Goal: Task Accomplishment & Management: Use online tool/utility

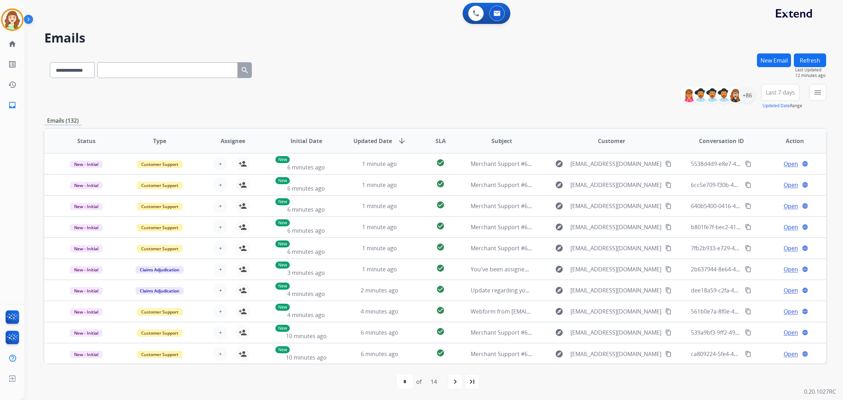
select select "**********"
click at [132, 72] on input "text" at bounding box center [167, 70] width 141 height 16
paste input "**********"
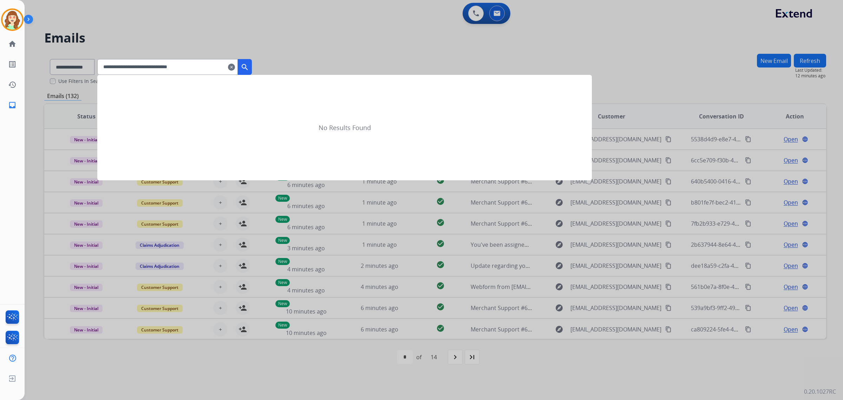
type input "**********"
click at [249, 63] on mat-icon "search" at bounding box center [245, 67] width 8 height 8
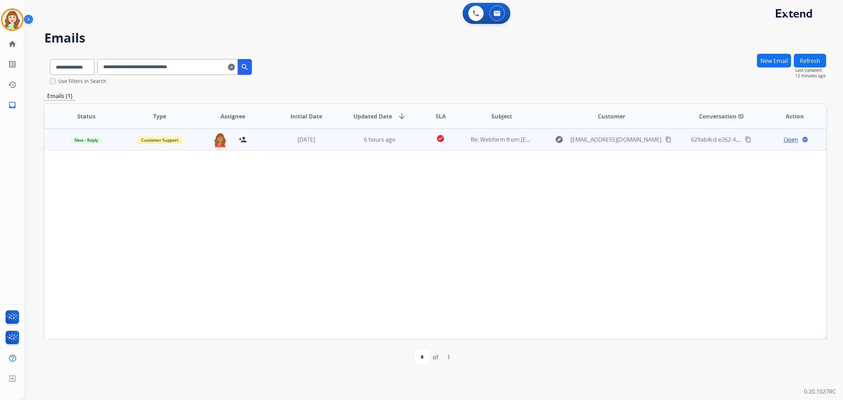
click at [789, 141] on span "Open" at bounding box center [791, 139] width 14 height 8
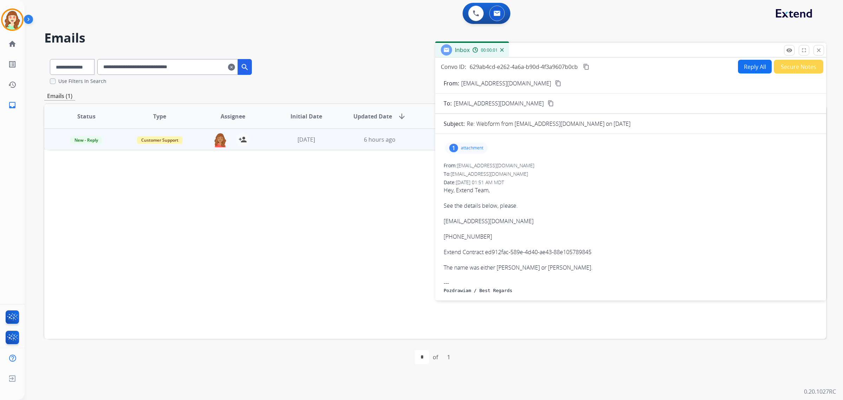
click at [462, 151] on div "1 attachment" at bounding box center [466, 147] width 43 height 11
click at [464, 162] on div at bounding box center [468, 166] width 35 height 25
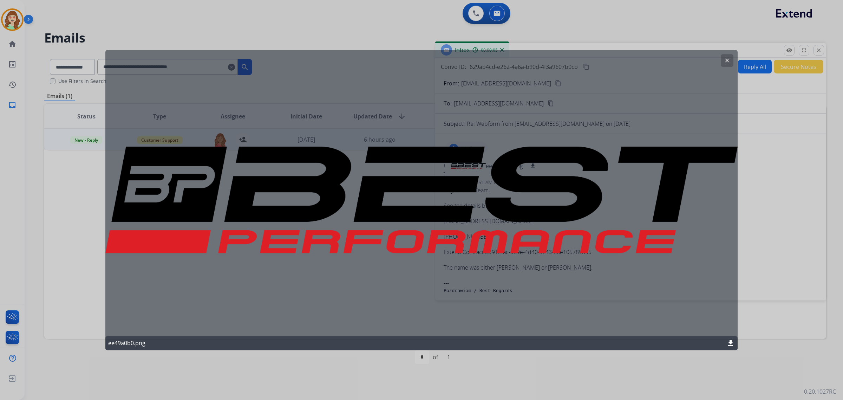
click at [723, 60] on button "clear" at bounding box center [727, 60] width 13 height 13
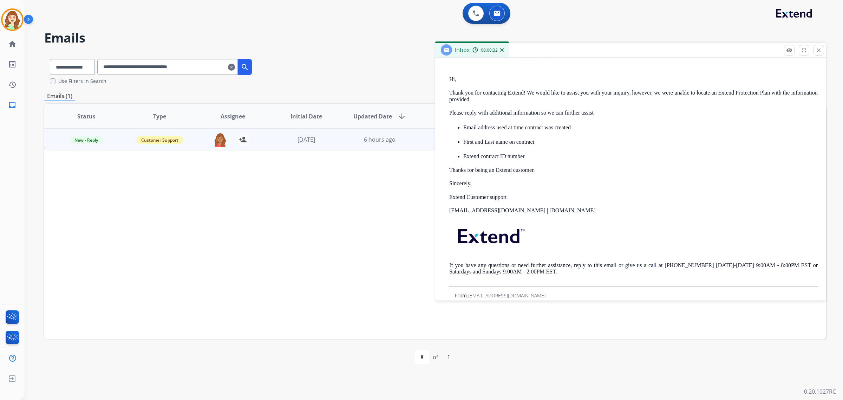
scroll to position [220, 0]
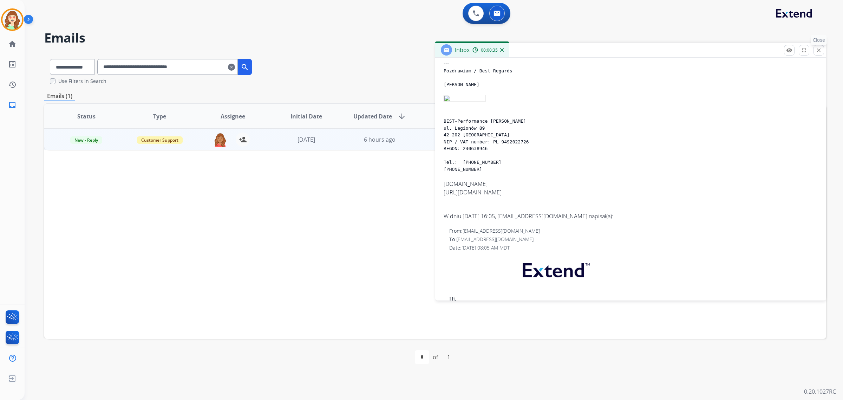
click at [818, 47] on mat-icon "close" at bounding box center [819, 50] width 6 height 6
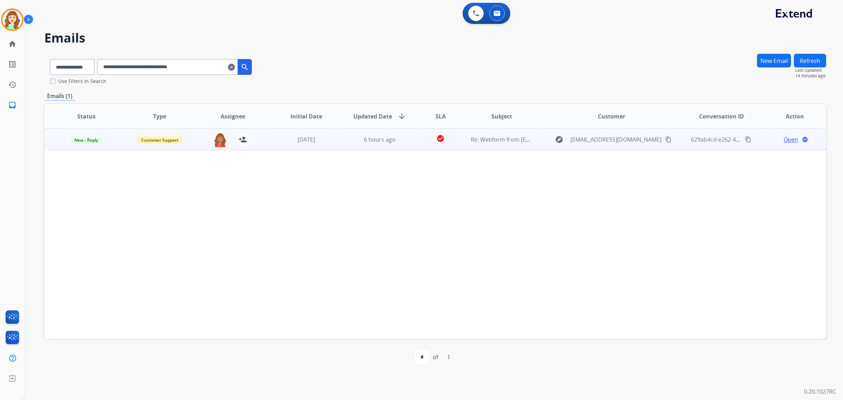
click at [789, 136] on span "Open" at bounding box center [791, 139] width 14 height 8
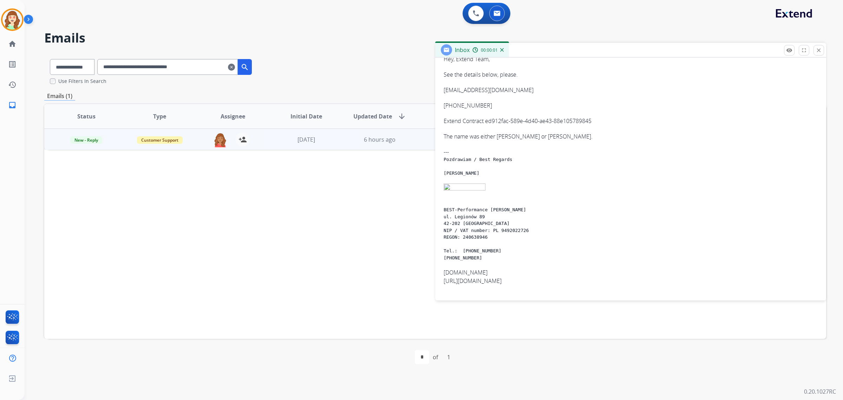
scroll to position [132, 0]
click at [819, 53] on mat-icon "close" at bounding box center [819, 50] width 6 height 6
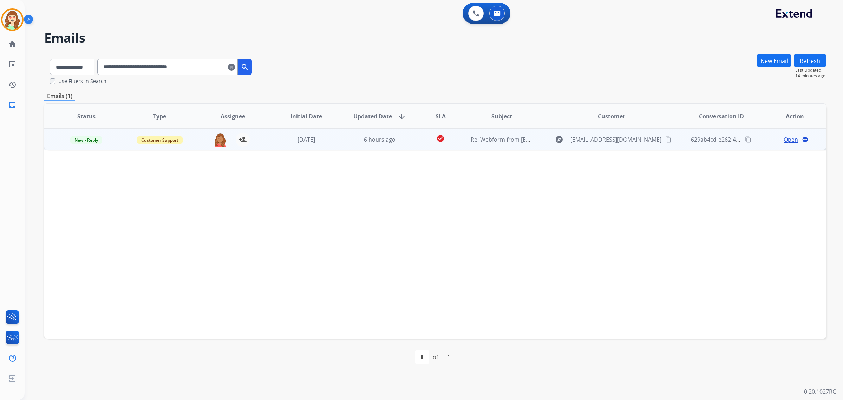
click at [787, 142] on span "Open" at bounding box center [791, 139] width 14 height 8
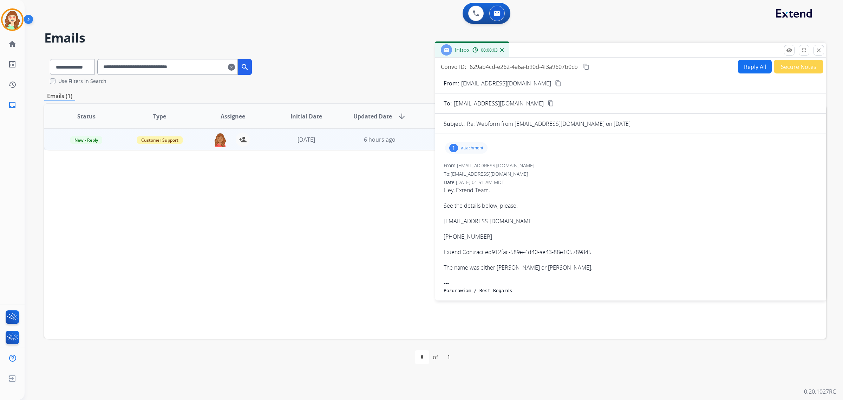
click at [470, 148] on p "attachment" at bounding box center [472, 148] width 22 height 6
click at [473, 168] on div at bounding box center [468, 166] width 35 height 25
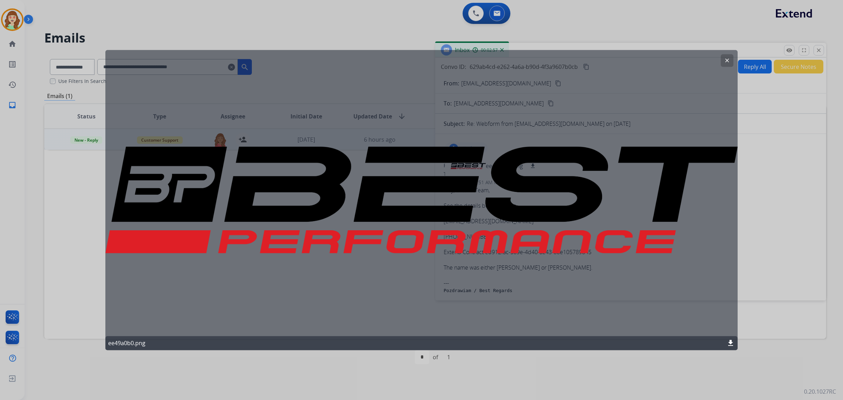
click at [733, 53] on div "clear ee49a0b0.png download" at bounding box center [421, 200] width 632 height 300
click at [725, 58] on mat-icon "clear" at bounding box center [727, 60] width 6 height 6
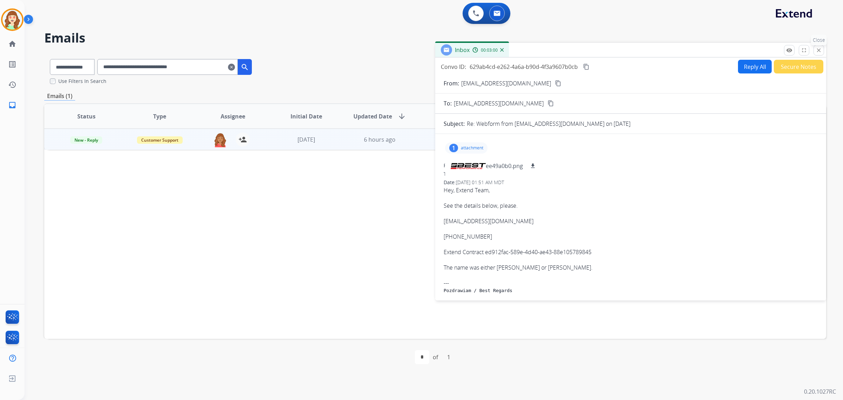
click at [814, 46] on button "close Close" at bounding box center [819, 50] width 11 height 11
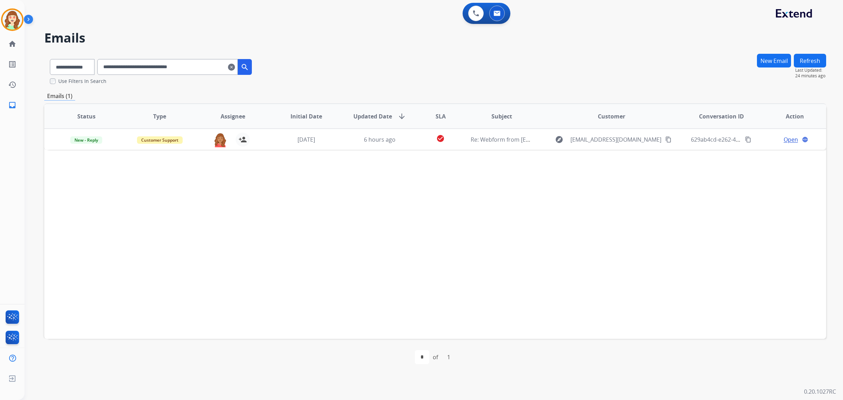
click at [235, 66] on mat-icon "clear" at bounding box center [231, 67] width 7 height 8
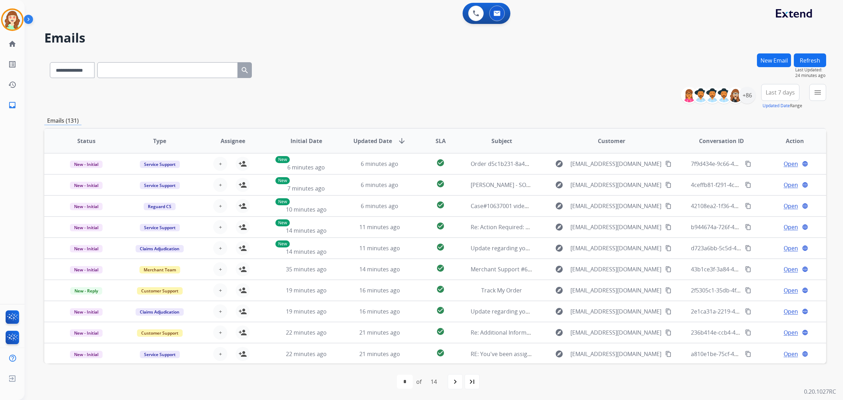
click at [141, 70] on input "text" at bounding box center [167, 70] width 141 height 16
drag, startPoint x: 73, startPoint y: 71, endPoint x: 74, endPoint y: 78, distance: 6.8
click at [73, 71] on select "**********" at bounding box center [72, 70] width 44 height 16
select select "**********"
click at [50, 62] on select "**********" at bounding box center [72, 70] width 44 height 16
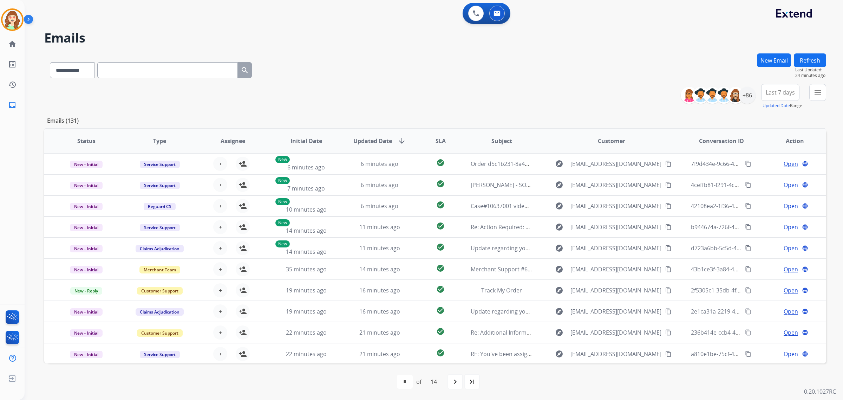
paste input "**********"
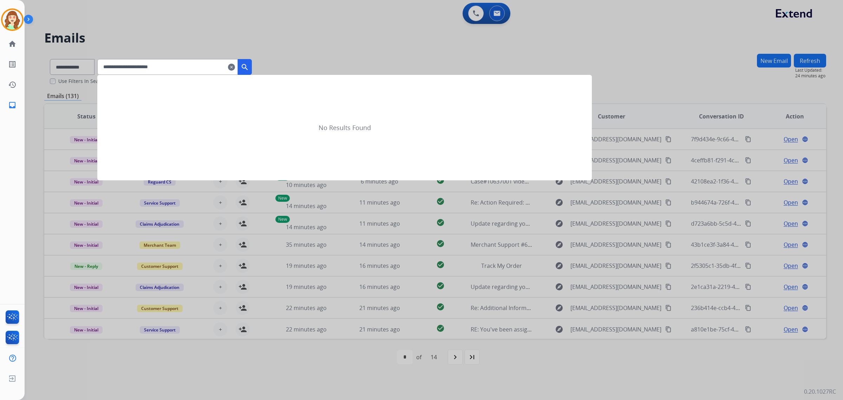
type input "**********"
click at [249, 67] on mat-icon "search" at bounding box center [245, 67] width 8 height 8
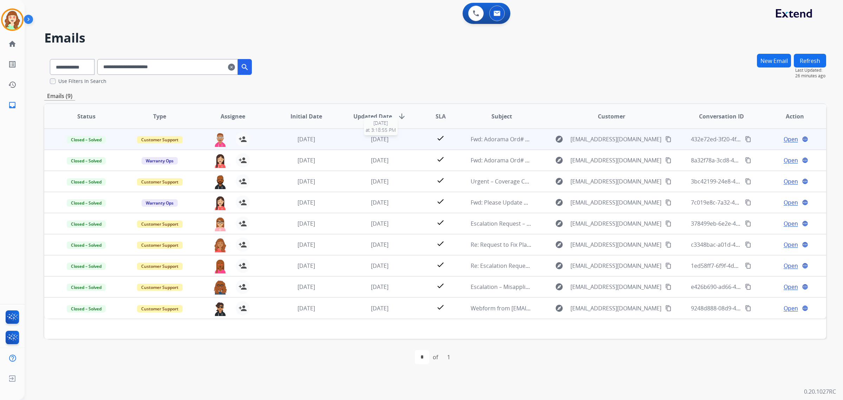
click at [382, 143] on div "[DATE]" at bounding box center [380, 139] width 62 height 8
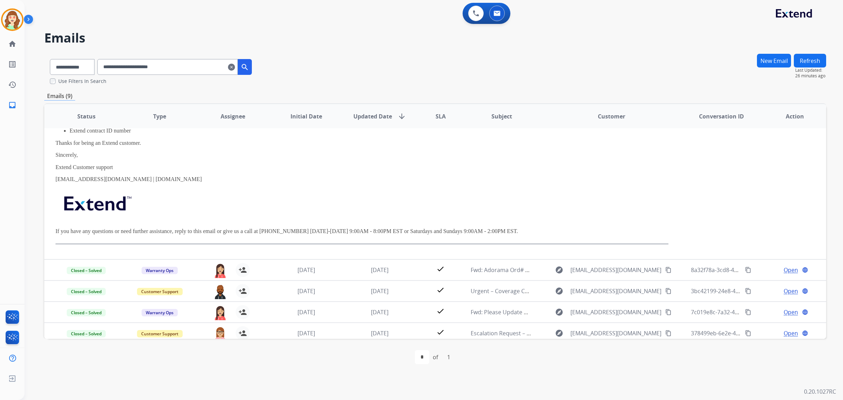
scroll to position [176, 0]
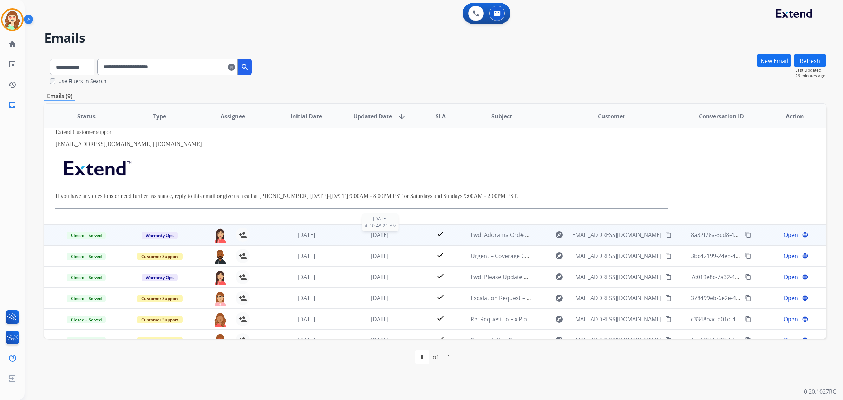
click at [384, 234] on span "[DATE]" at bounding box center [380, 235] width 18 height 8
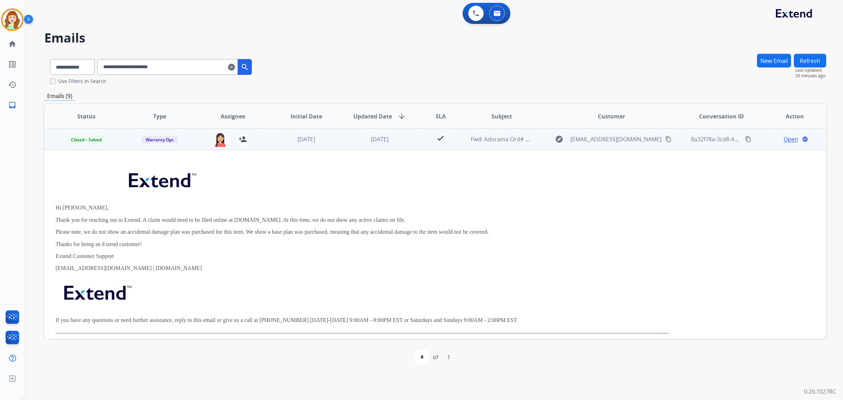
scroll to position [178, 0]
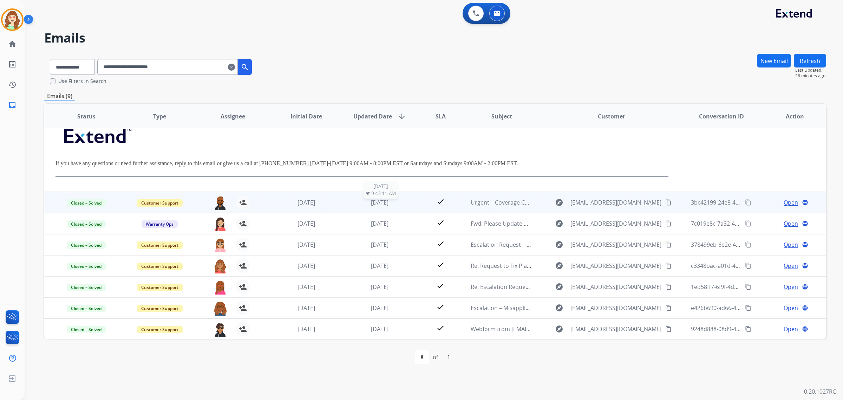
click at [382, 204] on span "[DATE]" at bounding box center [380, 203] width 18 height 8
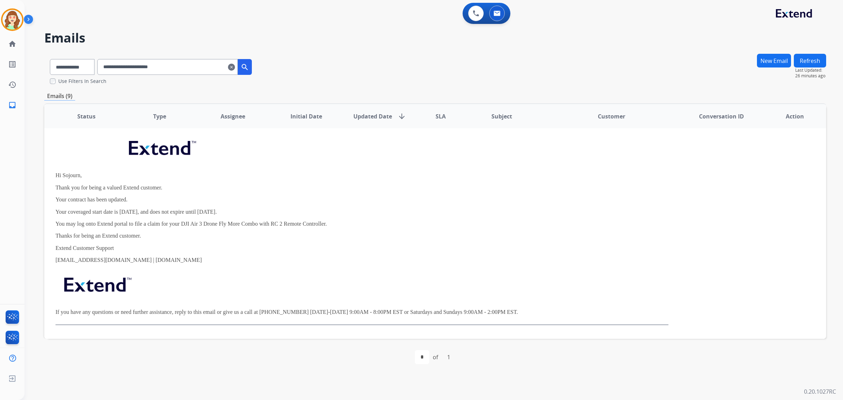
scroll to position [42, 0]
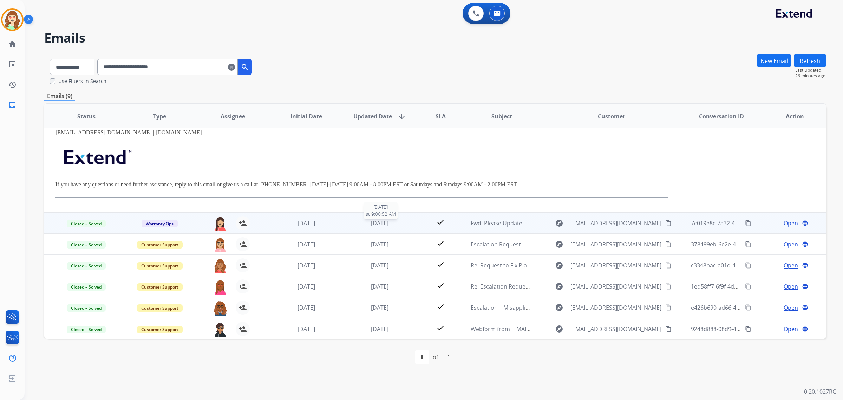
click at [389, 225] on span "[DATE]" at bounding box center [380, 223] width 18 height 8
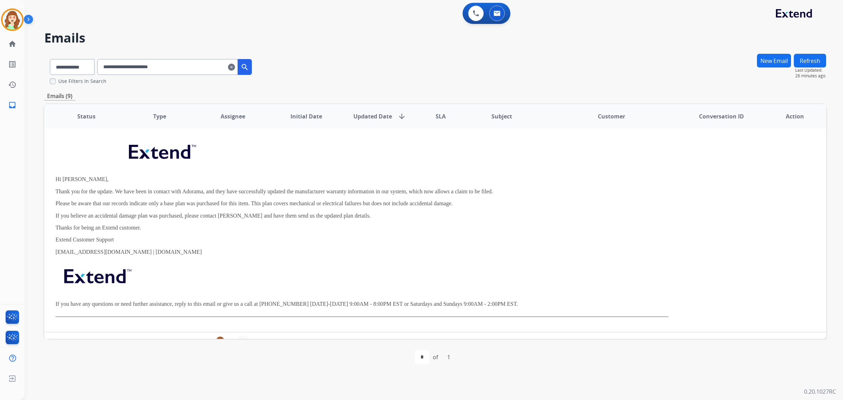
scroll to position [63, 0]
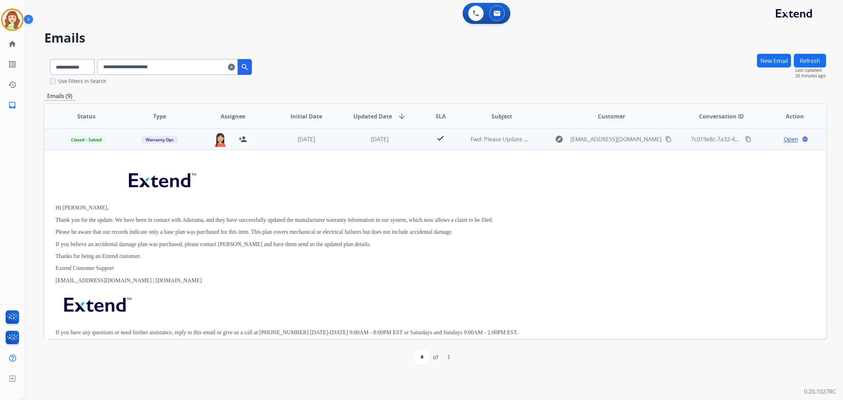
click at [788, 140] on span "Open" at bounding box center [791, 139] width 14 height 8
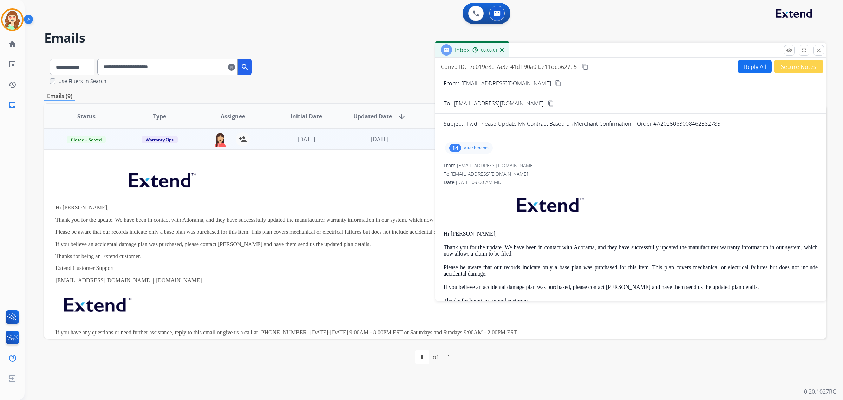
click at [467, 145] on p "attachments" at bounding box center [476, 148] width 25 height 6
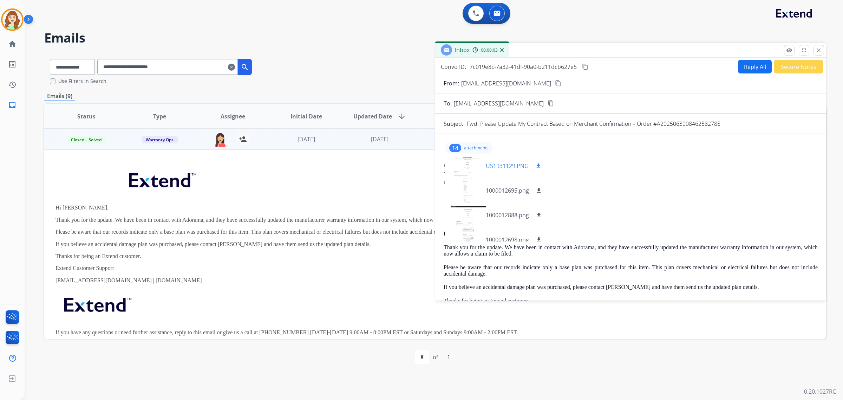
click at [463, 162] on div at bounding box center [468, 166] width 35 height 25
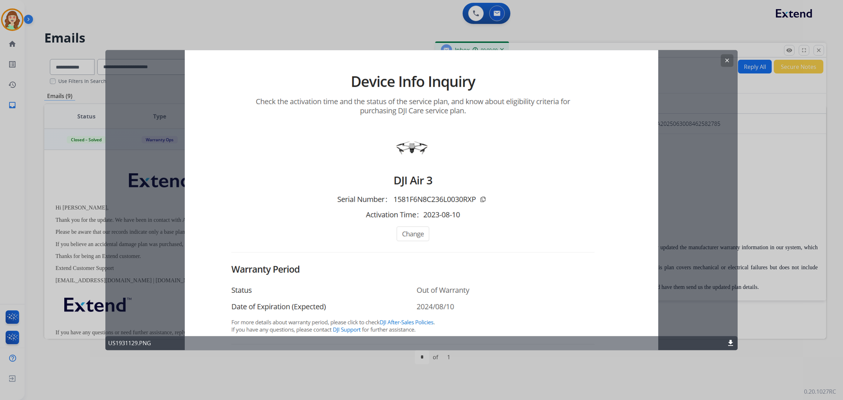
click at [727, 56] on button "clear" at bounding box center [727, 60] width 13 height 13
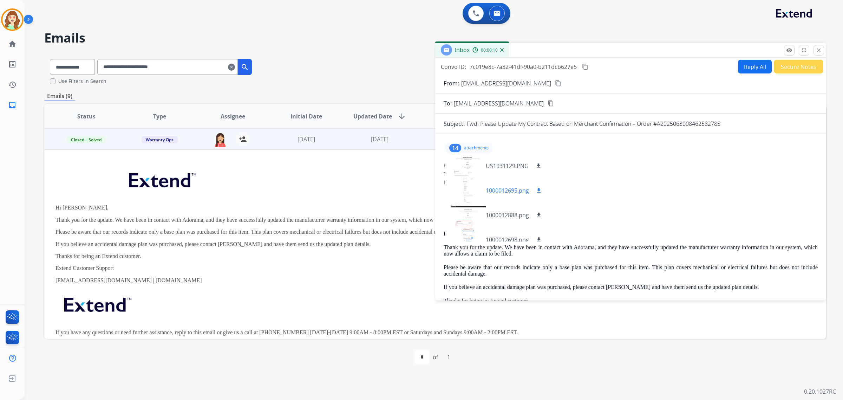
click at [461, 179] on div at bounding box center [468, 190] width 35 height 25
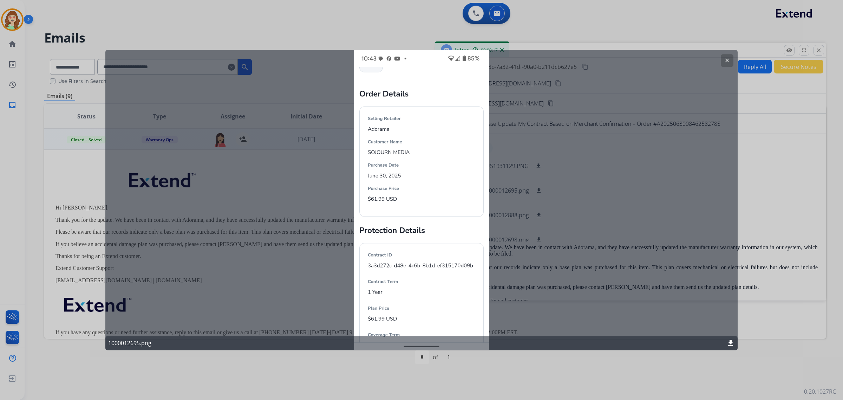
click at [725, 62] on mat-icon "clear" at bounding box center [727, 60] width 6 height 6
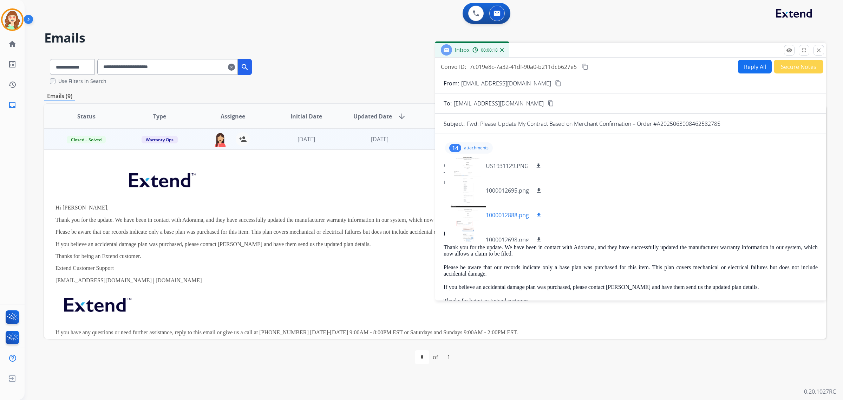
click at [456, 217] on div at bounding box center [468, 215] width 35 height 25
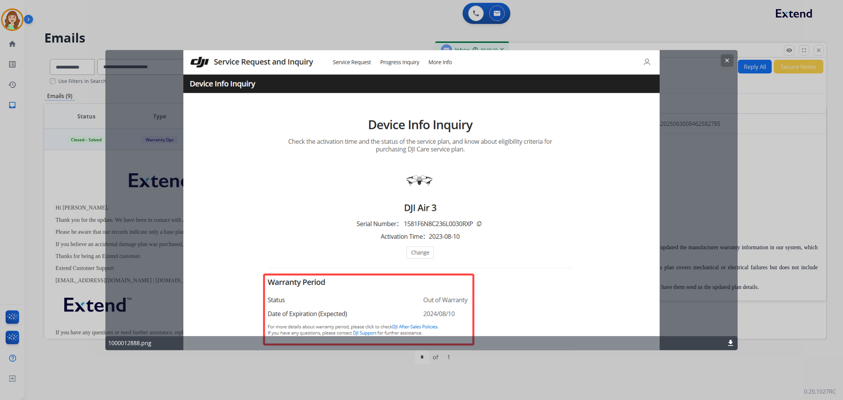
click at [726, 56] on button "clear" at bounding box center [727, 60] width 13 height 13
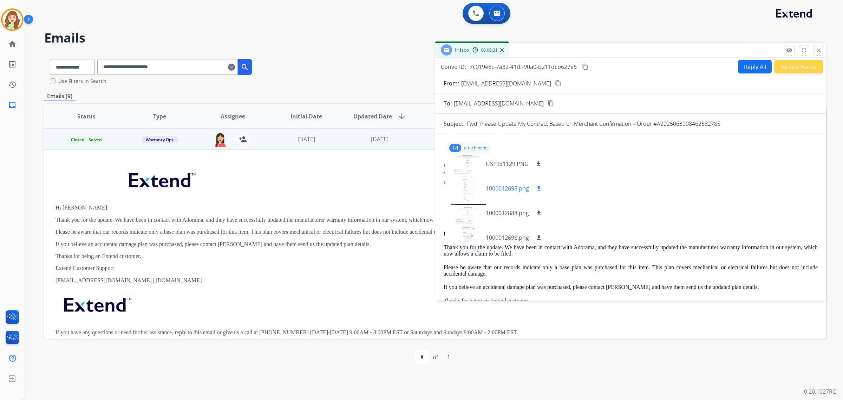
scroll to position [0, 0]
click at [459, 187] on div at bounding box center [468, 190] width 35 height 25
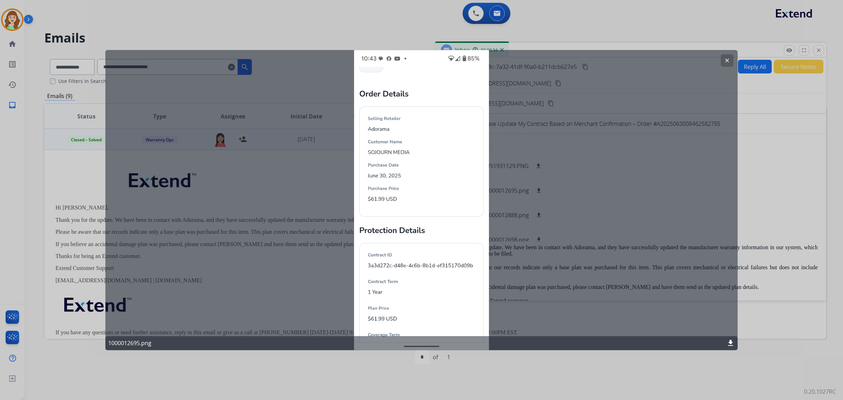
click at [722, 59] on button "clear" at bounding box center [727, 60] width 13 height 13
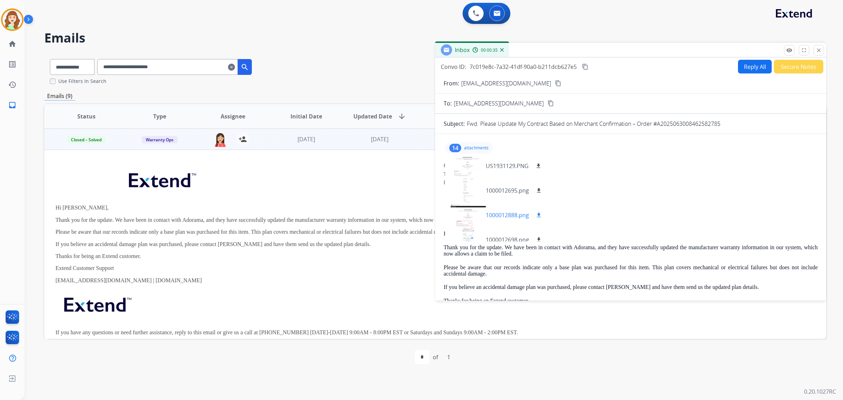
click at [467, 219] on div at bounding box center [468, 215] width 35 height 25
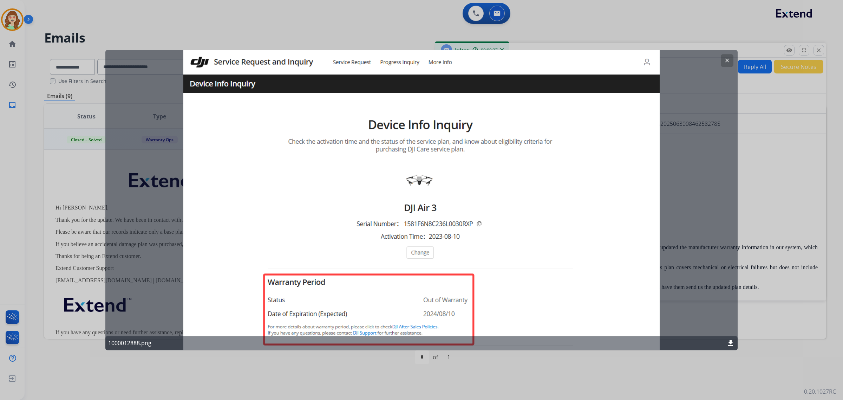
click at [731, 58] on button "clear" at bounding box center [727, 60] width 13 height 13
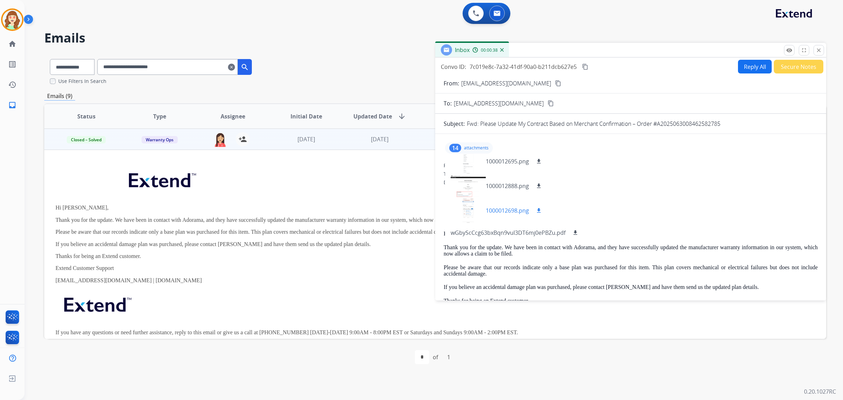
scroll to position [44, 0]
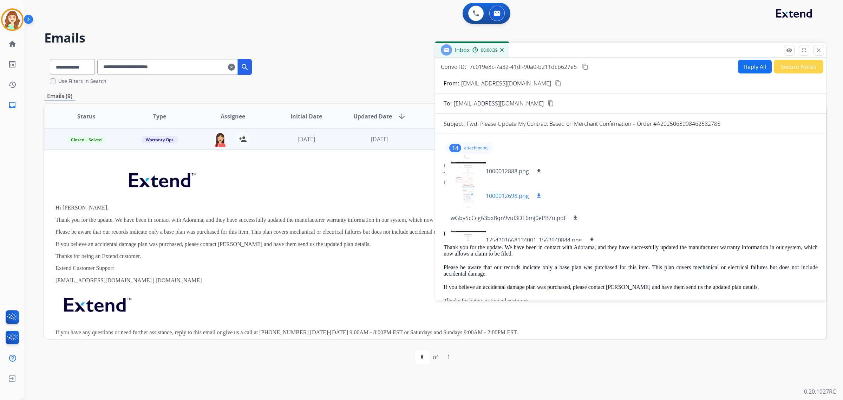
click at [468, 197] on div at bounding box center [468, 195] width 35 height 25
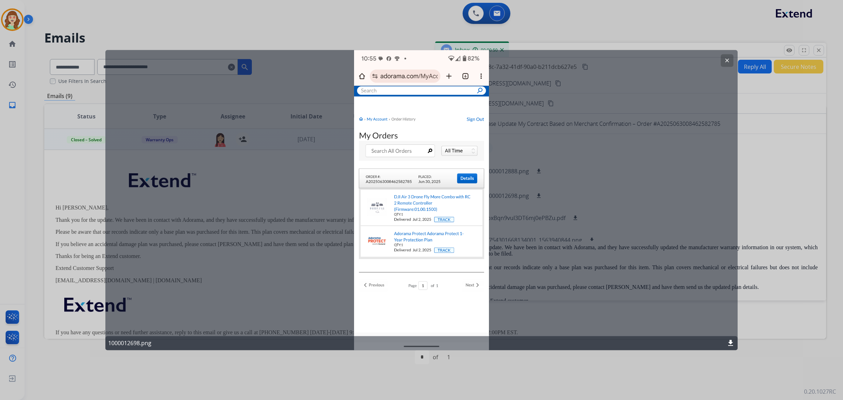
click at [731, 59] on button "clear" at bounding box center [727, 60] width 13 height 13
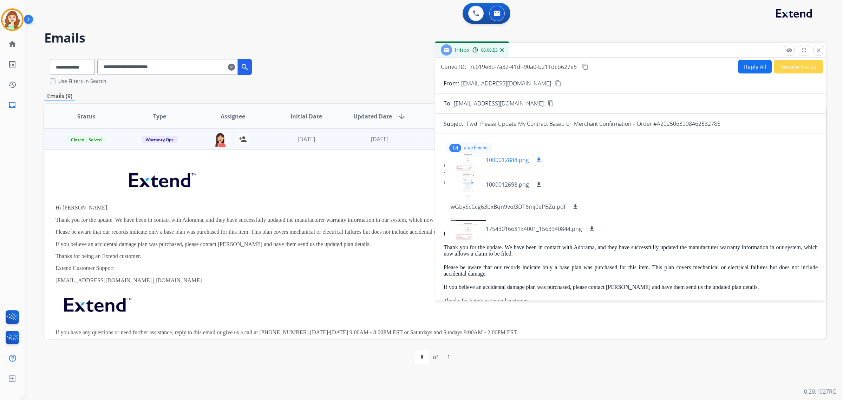
scroll to position [197, 0]
click at [524, 205] on p "wGbyScCcg63bxBqn9vul3DT6mj0ePBZu.pdf" at bounding box center [508, 207] width 115 height 8
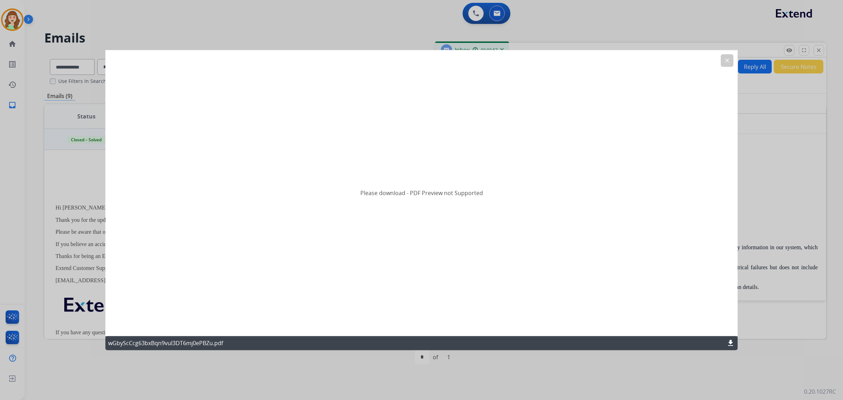
click at [732, 343] on mat-icon "download" at bounding box center [731, 343] width 8 height 8
click at [728, 60] on mat-icon "clear" at bounding box center [727, 60] width 6 height 6
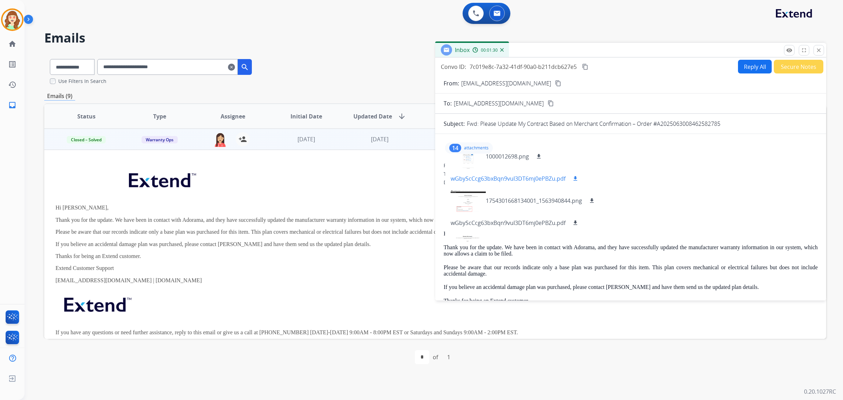
scroll to position [241, 0]
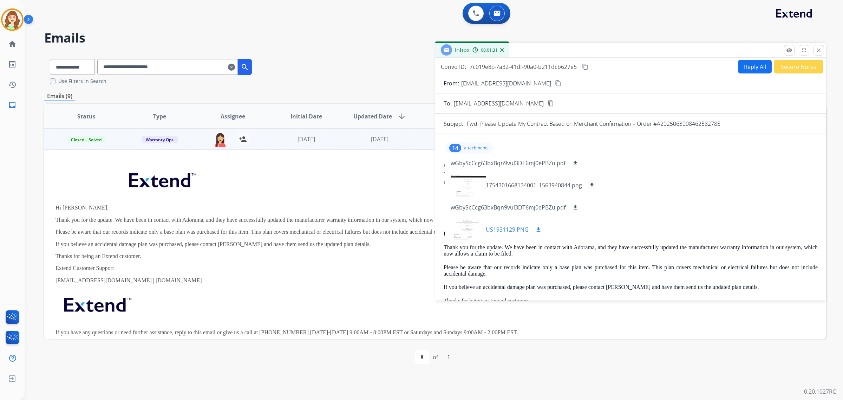
click at [467, 232] on div at bounding box center [468, 229] width 35 height 25
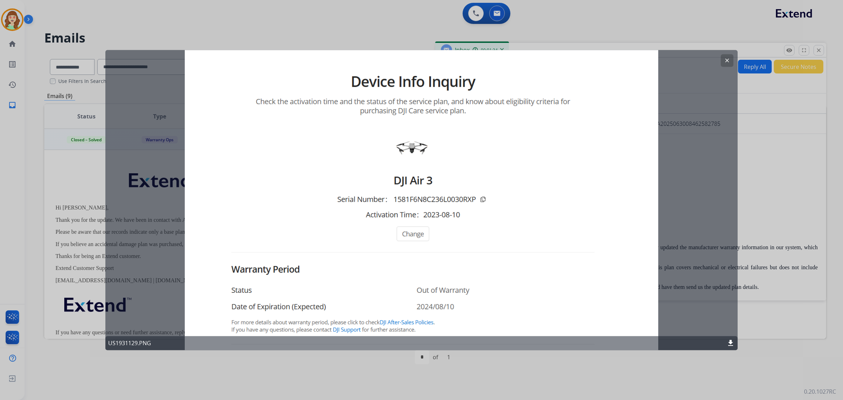
click at [739, 57] on div at bounding box center [421, 200] width 843 height 400
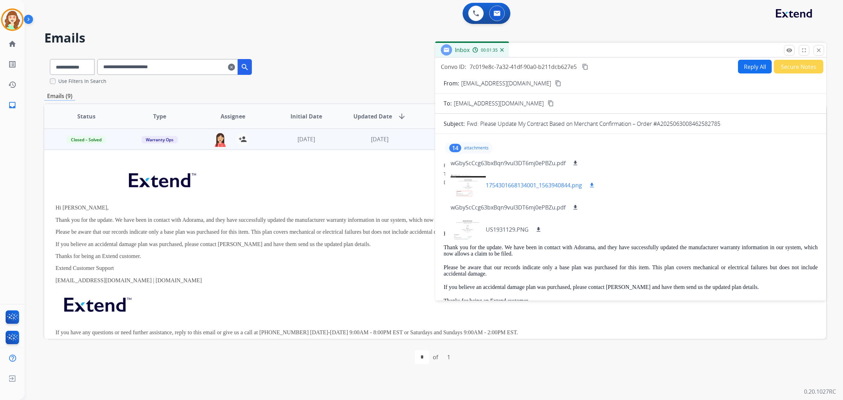
click at [464, 184] on div at bounding box center [468, 185] width 35 height 25
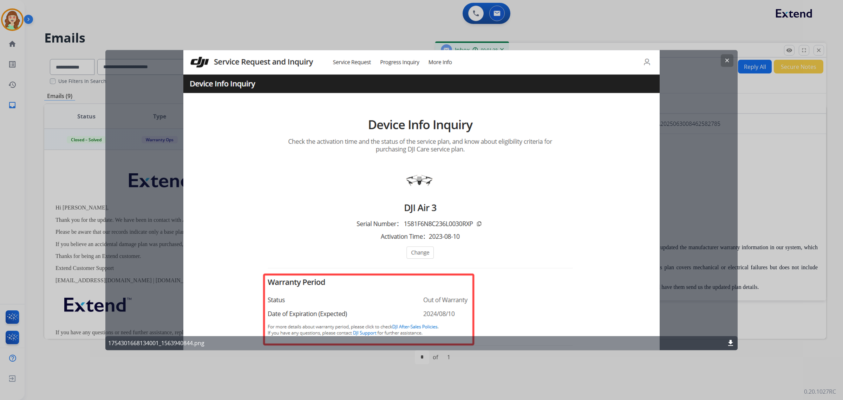
click at [726, 59] on mat-icon "clear" at bounding box center [727, 60] width 6 height 6
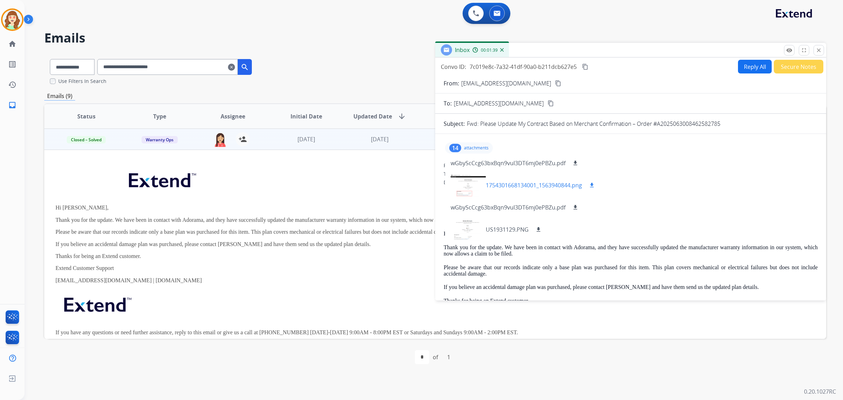
click at [466, 185] on div at bounding box center [468, 185] width 35 height 25
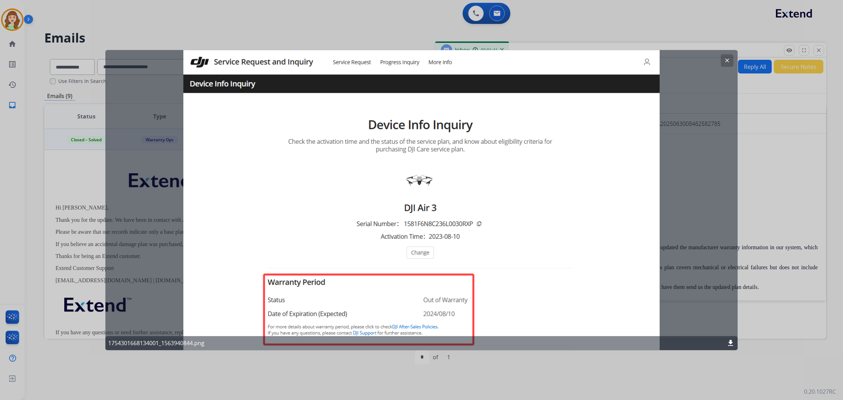
click at [731, 61] on button "clear" at bounding box center [727, 60] width 13 height 13
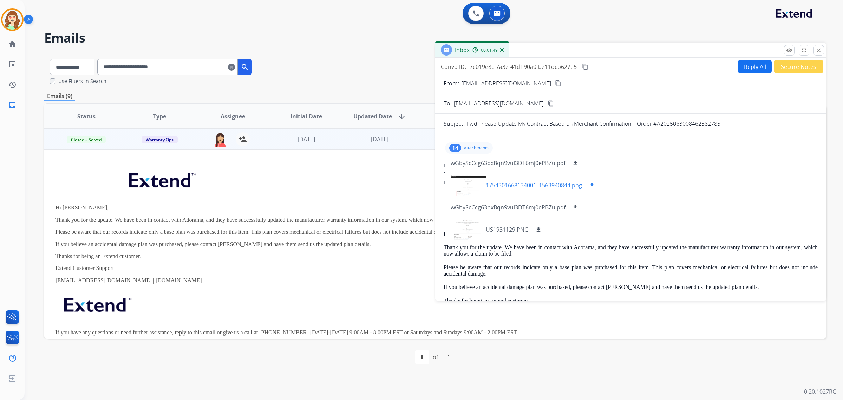
click at [449, 184] on div "1754301668134001_1563940844.png download" at bounding box center [523, 185] width 157 height 25
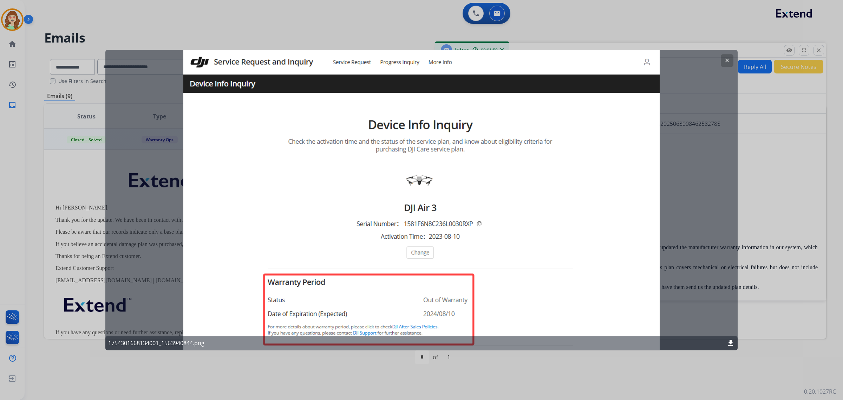
click at [728, 58] on mat-icon "clear" at bounding box center [727, 60] width 6 height 6
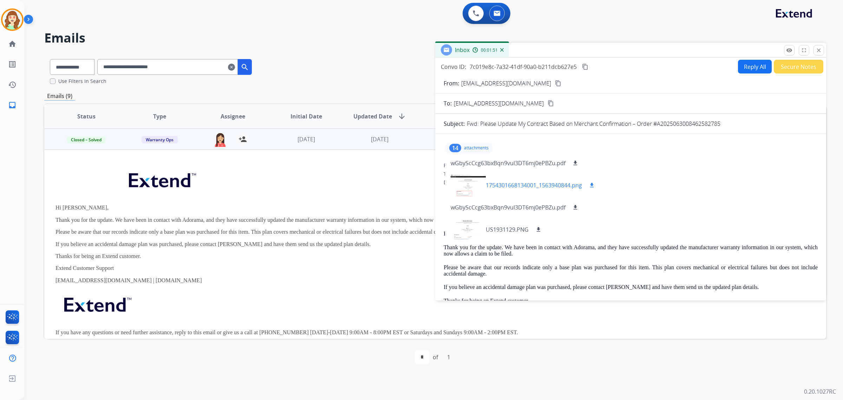
click at [541, 184] on p "1754301668134001_1563940844.png" at bounding box center [534, 185] width 96 height 8
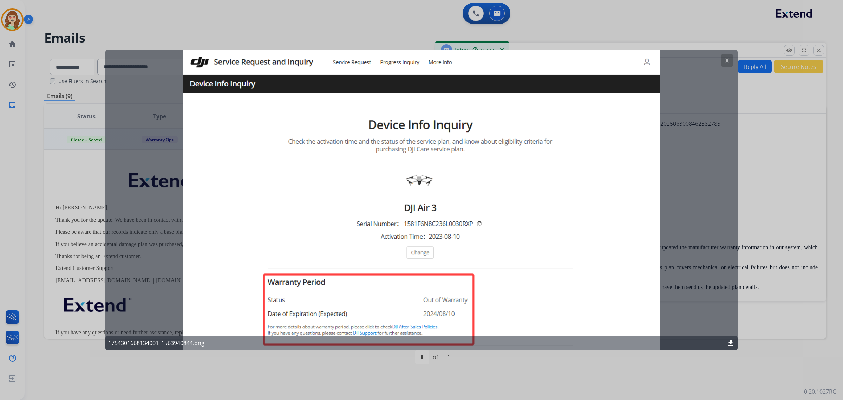
click at [724, 61] on button "clear" at bounding box center [727, 60] width 13 height 13
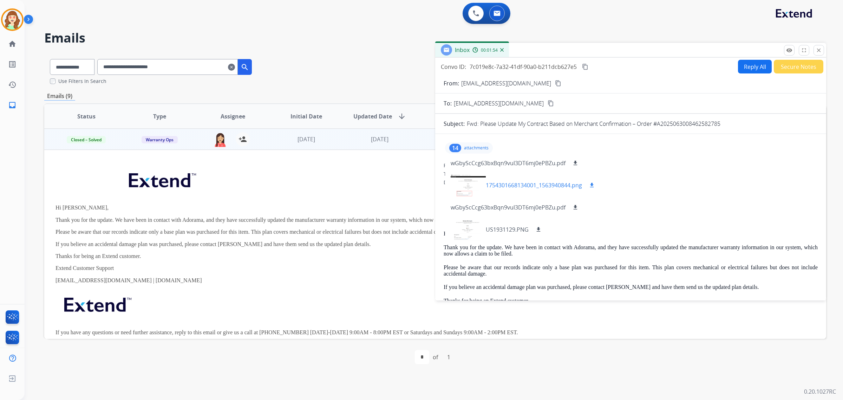
click at [545, 185] on p "1754301668134001_1563940844.png" at bounding box center [534, 185] width 96 height 8
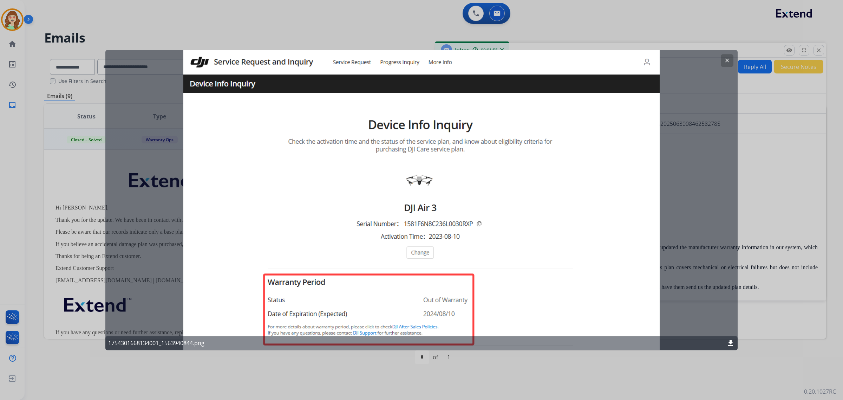
click at [724, 59] on button "clear" at bounding box center [727, 60] width 13 height 13
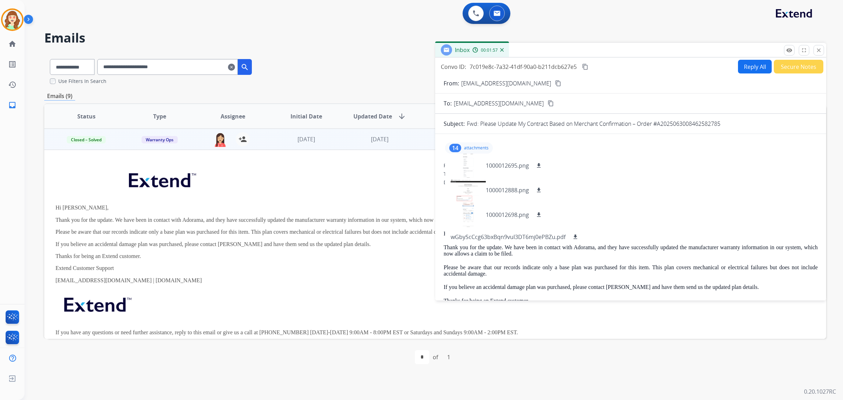
scroll to position [154, 0]
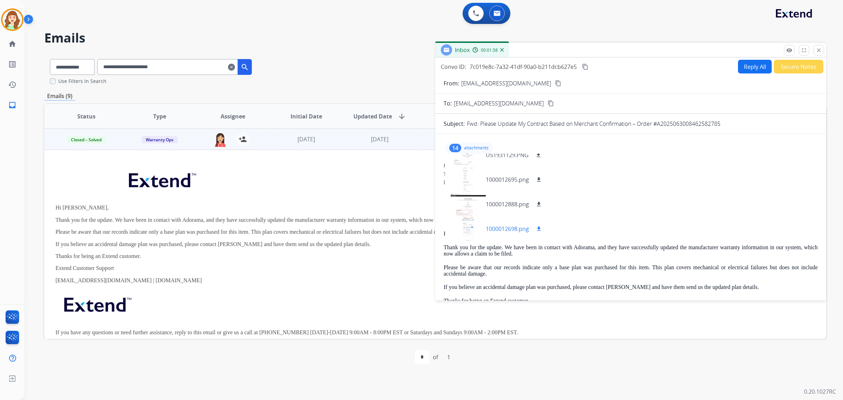
click at [470, 227] on div at bounding box center [468, 228] width 35 height 25
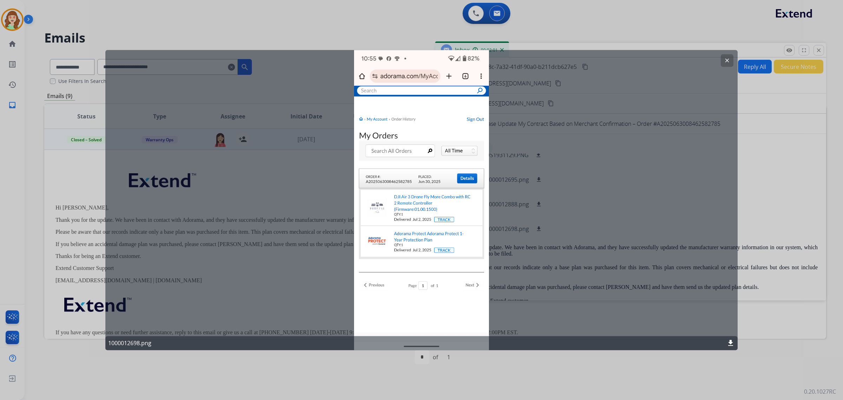
click at [730, 60] on mat-icon "clear" at bounding box center [727, 60] width 6 height 6
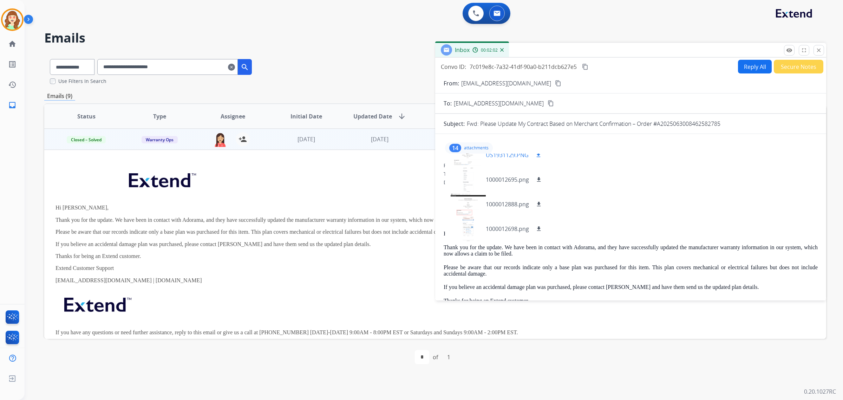
click at [468, 165] on div at bounding box center [468, 155] width 35 height 25
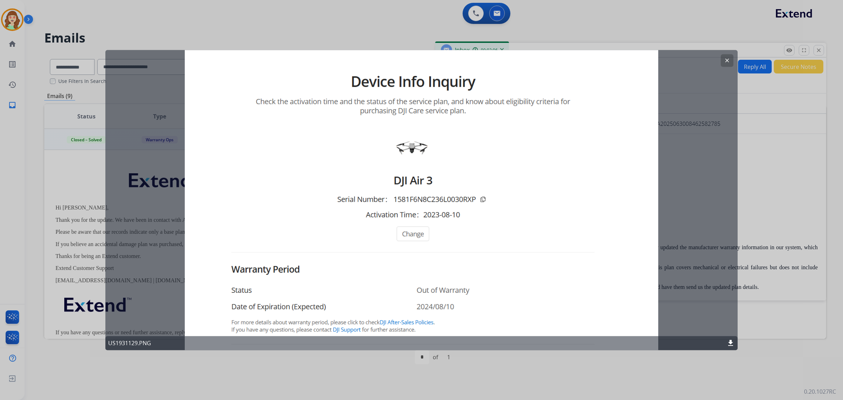
drag, startPoint x: 728, startPoint y: 60, endPoint x: 724, endPoint y: 64, distance: 6.2
click at [726, 62] on mat-icon "clear" at bounding box center [727, 60] width 6 height 6
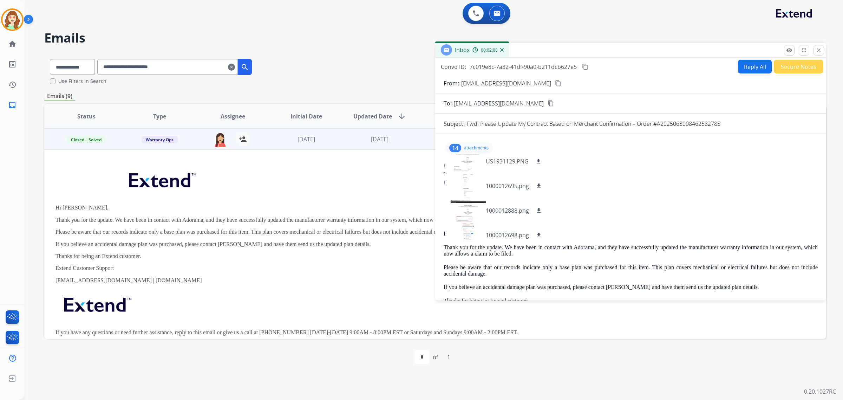
scroll to position [0, 0]
click at [460, 157] on div at bounding box center [468, 166] width 35 height 25
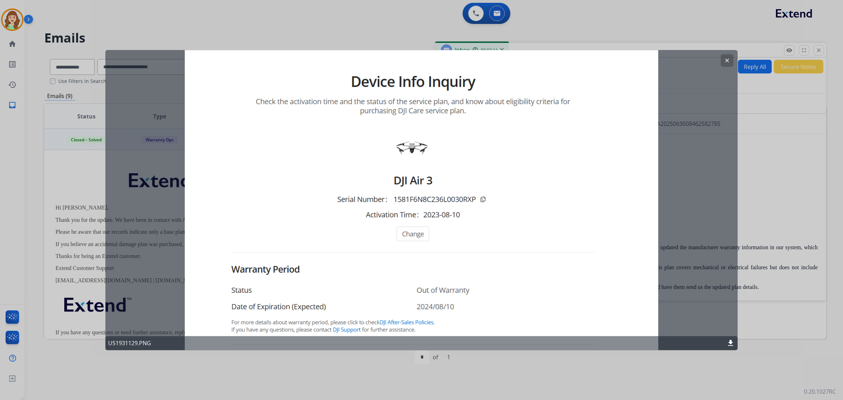
click at [730, 62] on mat-icon "clear" at bounding box center [727, 60] width 6 height 6
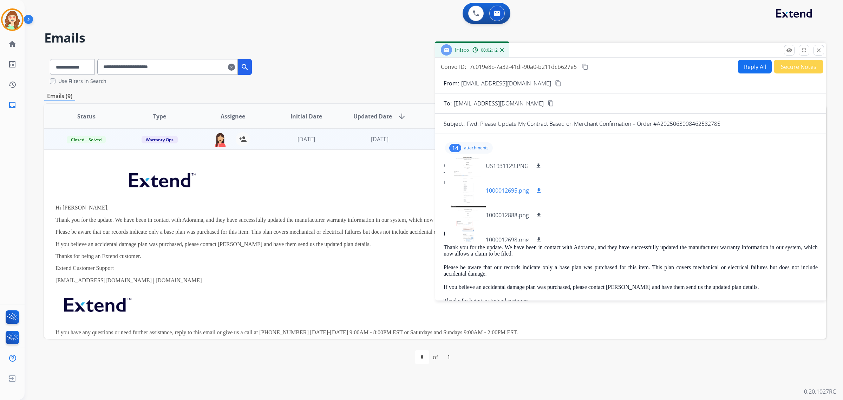
click at [464, 187] on div at bounding box center [468, 190] width 35 height 25
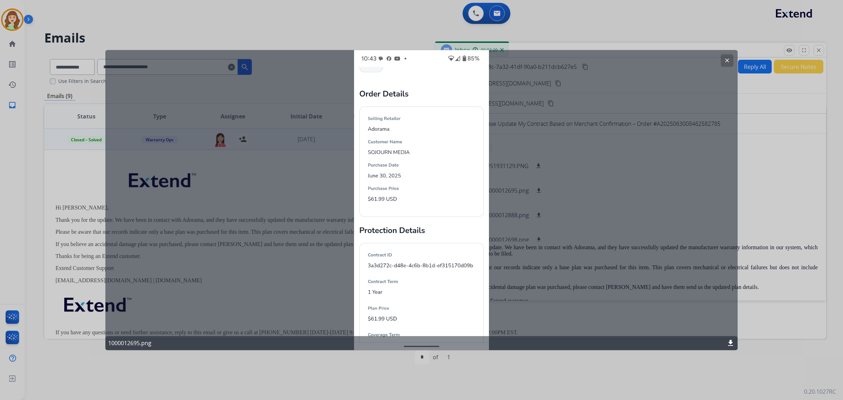
click at [729, 62] on mat-icon "clear" at bounding box center [727, 60] width 6 height 6
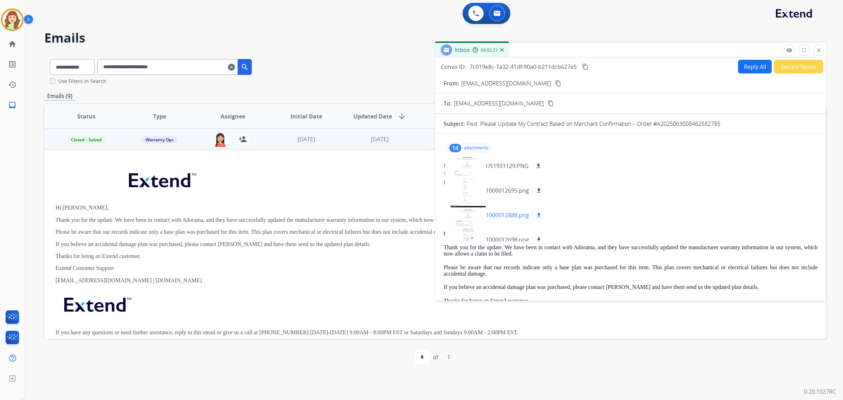
click at [465, 223] on div at bounding box center [468, 215] width 35 height 25
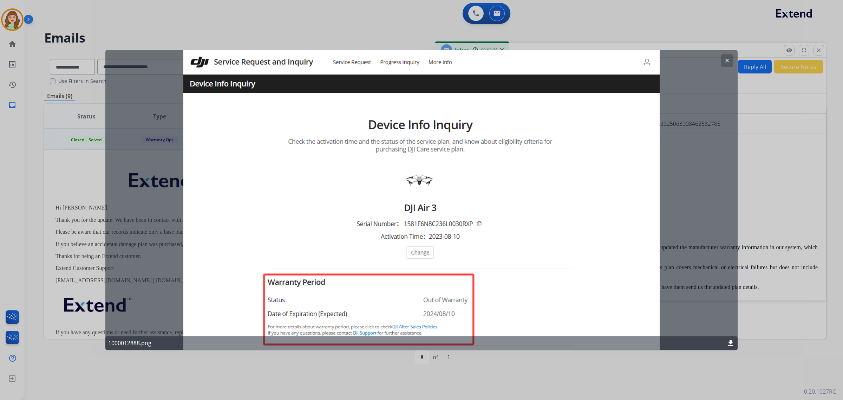
click at [728, 63] on mat-icon "clear" at bounding box center [727, 60] width 6 height 6
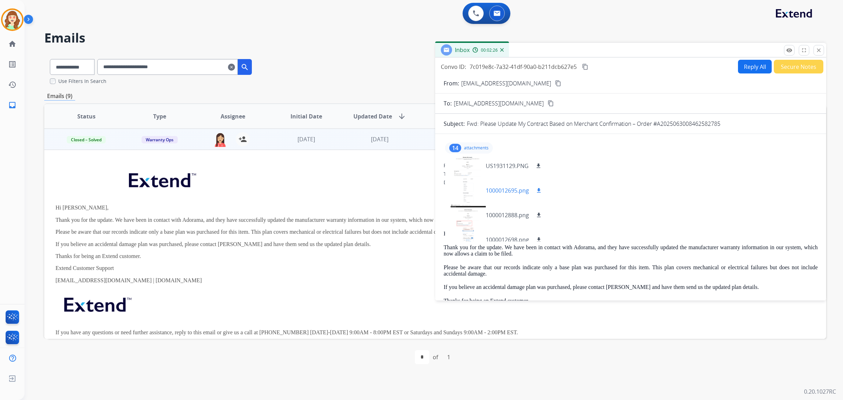
scroll to position [44, 0]
click at [464, 201] on div at bounding box center [468, 195] width 35 height 25
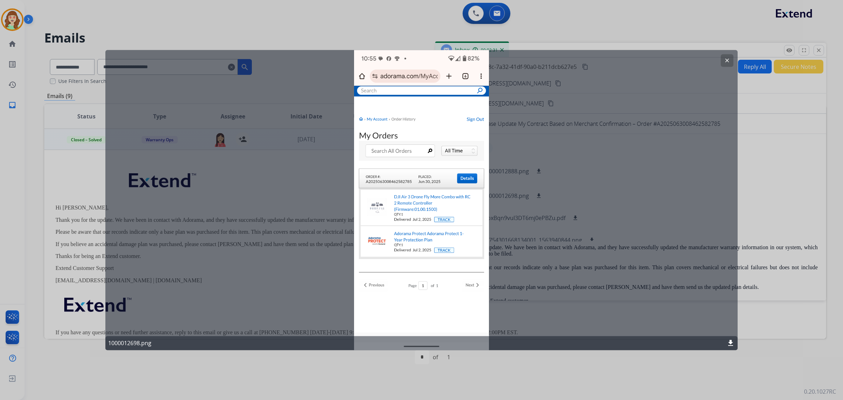
click at [730, 57] on button "clear" at bounding box center [727, 60] width 13 height 13
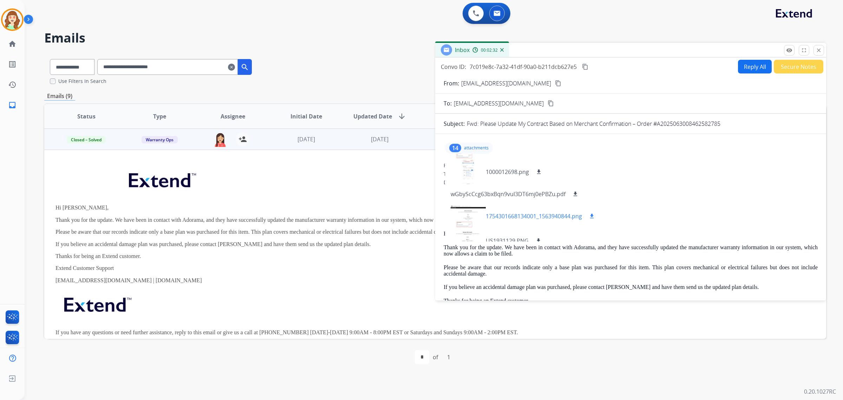
scroll to position [88, 0]
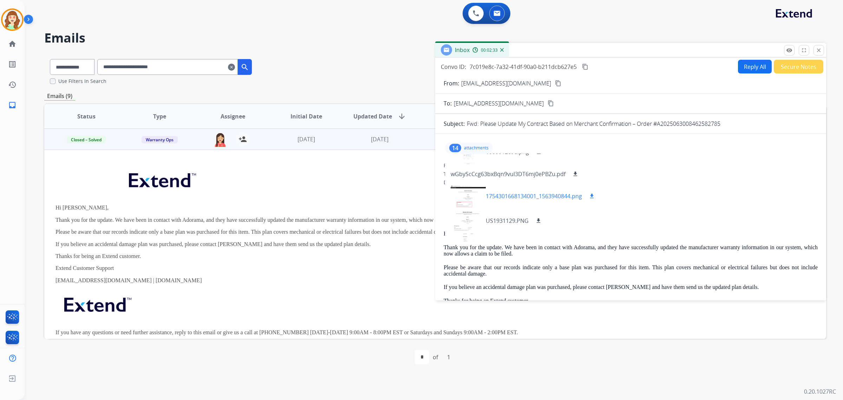
click at [468, 199] on div at bounding box center [468, 196] width 35 height 25
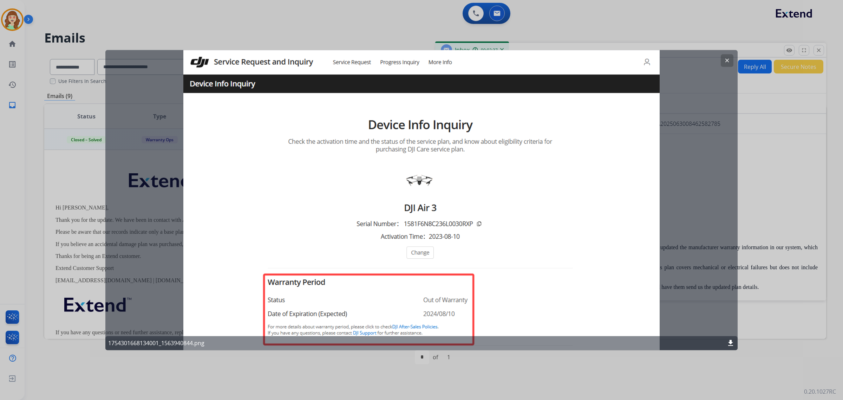
click at [726, 57] on mat-icon "clear" at bounding box center [727, 60] width 6 height 6
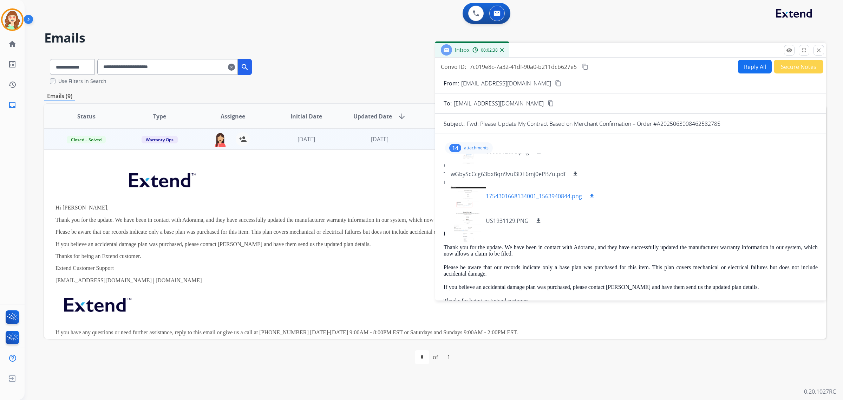
scroll to position [132, 0]
click at [472, 200] on div at bounding box center [468, 201] width 35 height 25
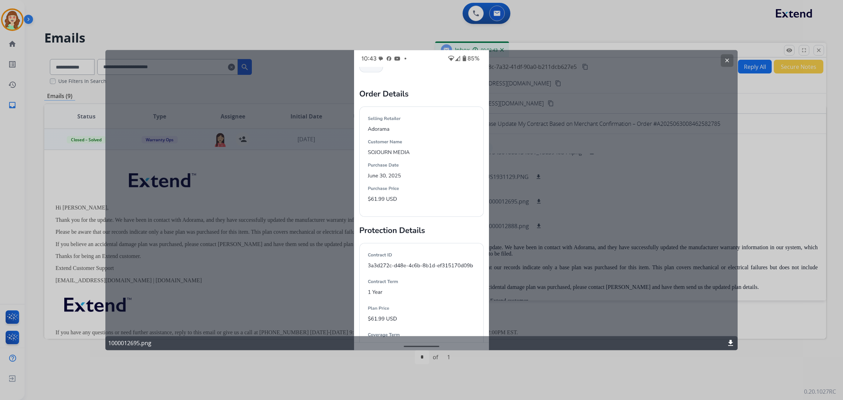
click at [726, 60] on mat-icon "clear" at bounding box center [727, 60] width 6 height 6
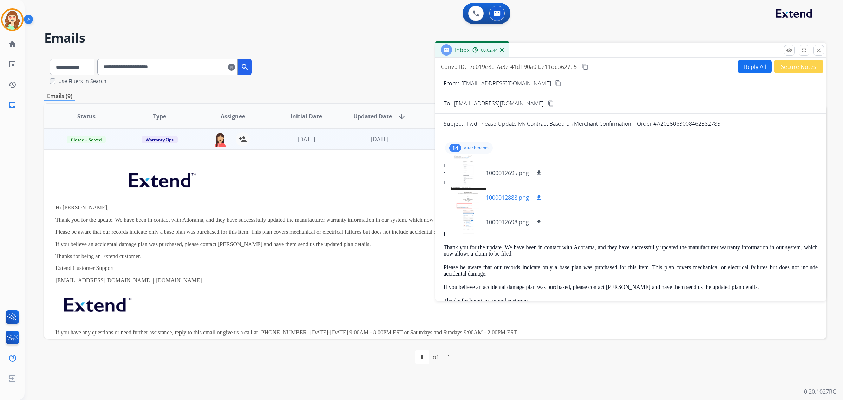
scroll to position [176, 0]
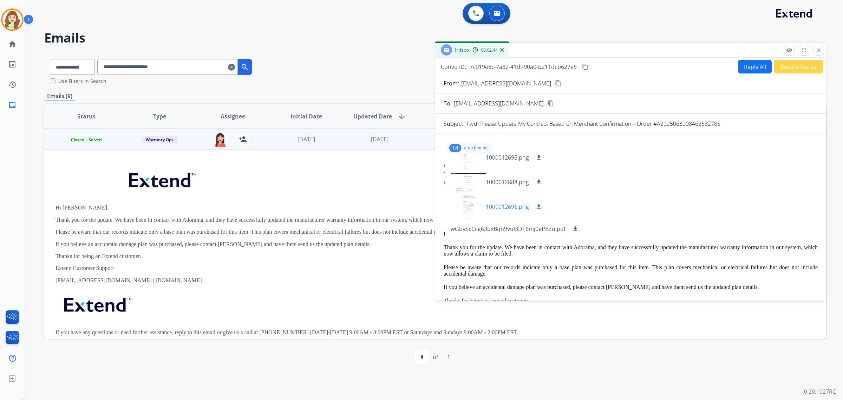
click at [460, 207] on div at bounding box center [468, 206] width 35 height 25
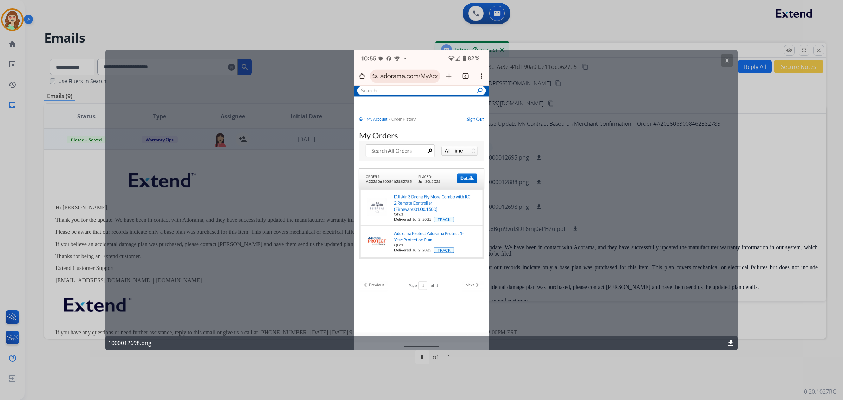
click at [728, 57] on mat-icon "clear" at bounding box center [727, 60] width 6 height 6
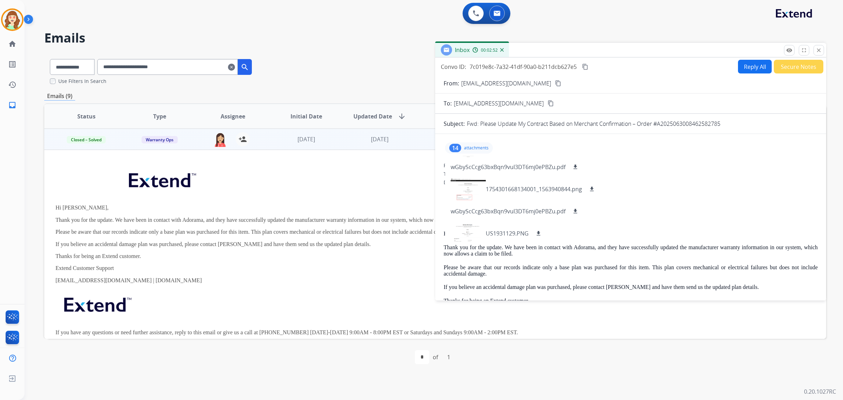
scroll to position [241, 0]
click at [456, 188] on div at bounding box center [468, 185] width 35 height 25
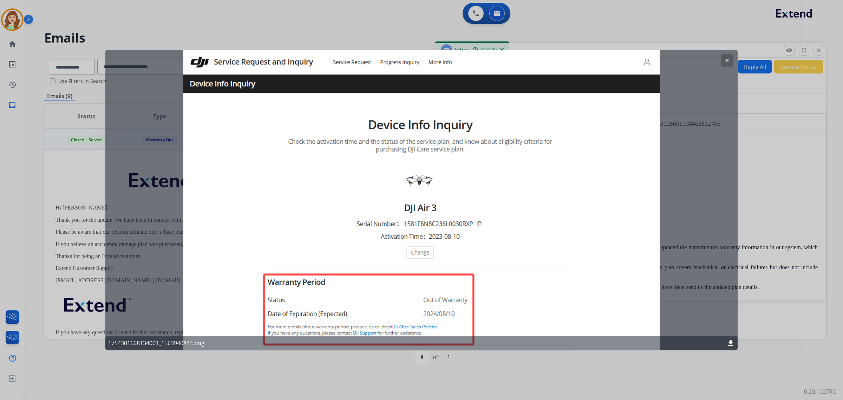
drag, startPoint x: 730, startPoint y: 61, endPoint x: 511, endPoint y: 113, distance: 225.8
click at [730, 61] on button "clear" at bounding box center [727, 60] width 13 height 13
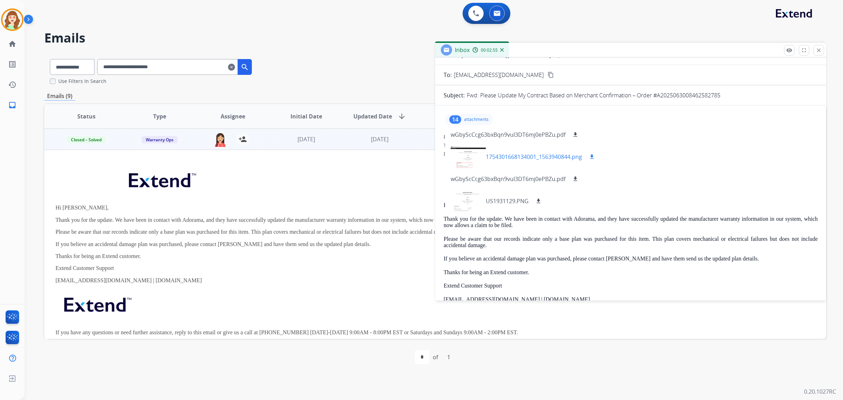
scroll to position [44, 0]
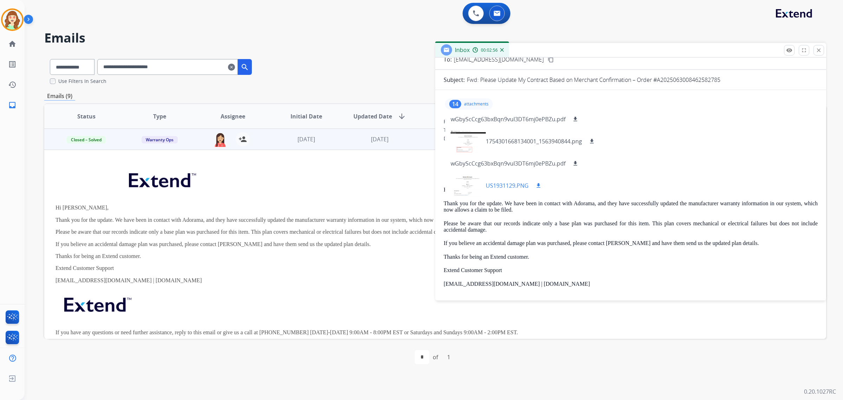
click at [464, 192] on div at bounding box center [468, 185] width 35 height 25
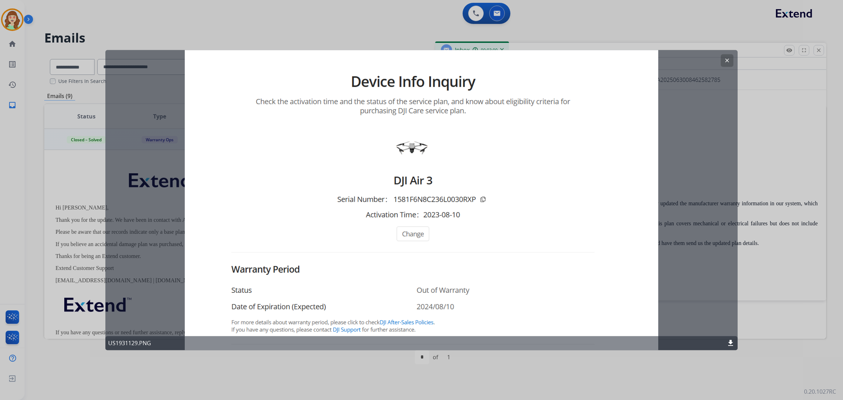
click at [730, 59] on mat-icon "clear" at bounding box center [727, 60] width 6 height 6
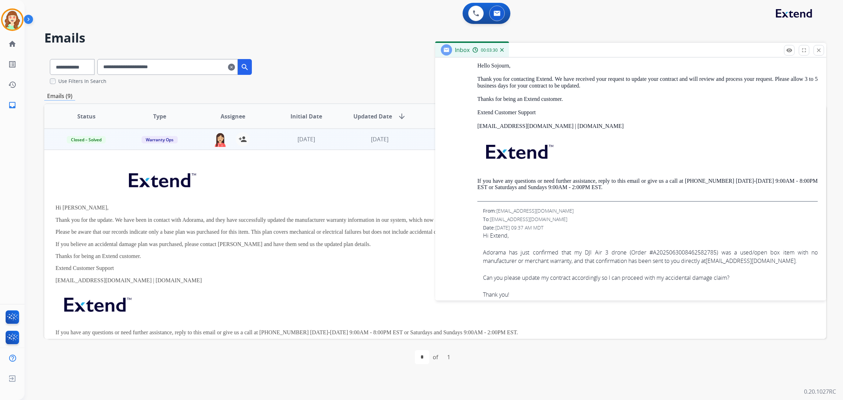
scroll to position [2084, 0]
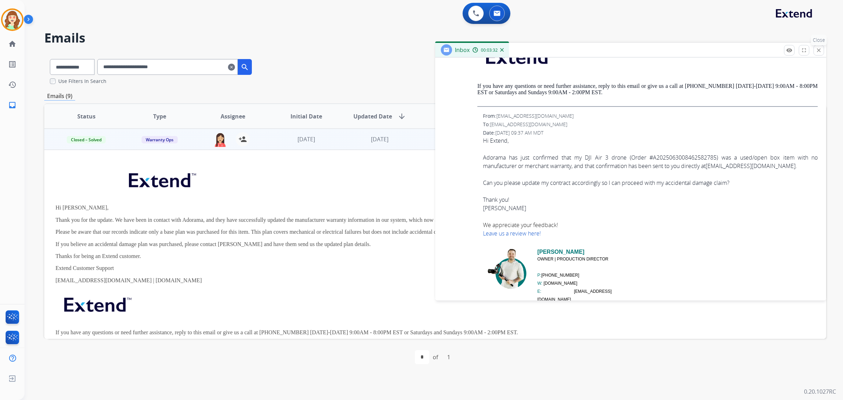
click at [819, 52] on mat-icon "close" at bounding box center [819, 50] width 6 height 6
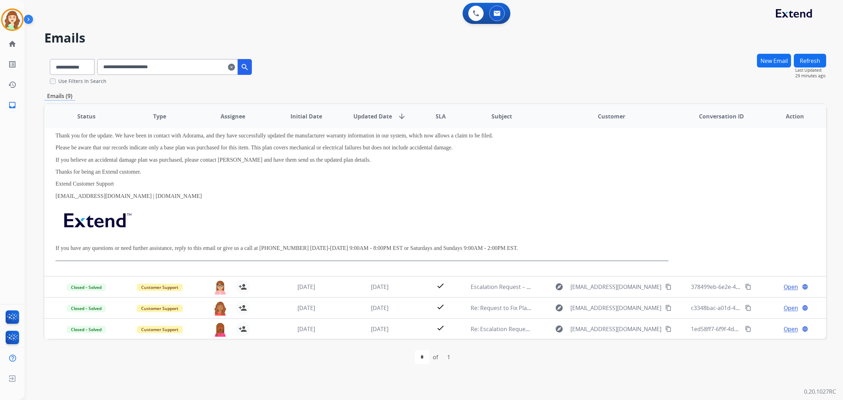
scroll to position [151, 0]
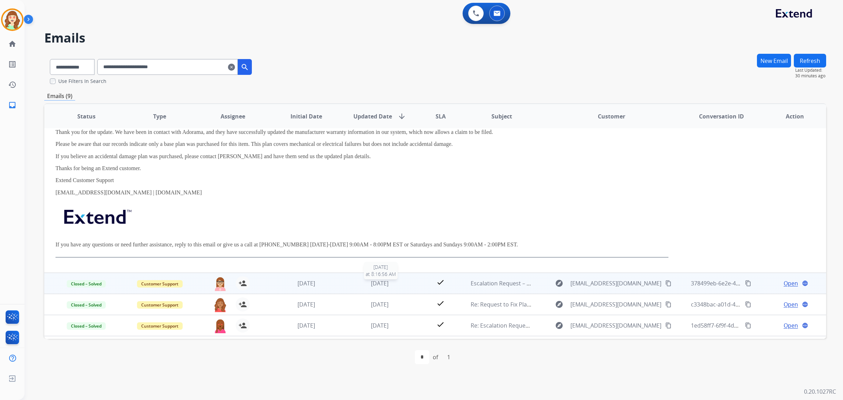
click at [384, 280] on span "[DATE]" at bounding box center [380, 283] width 18 height 8
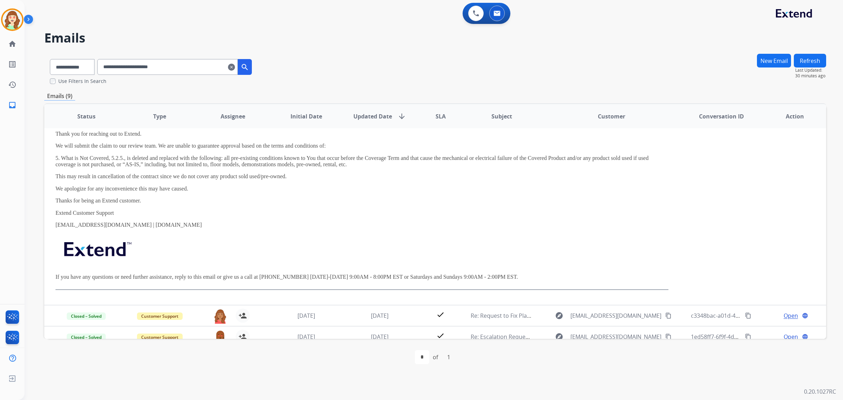
scroll to position [216, 0]
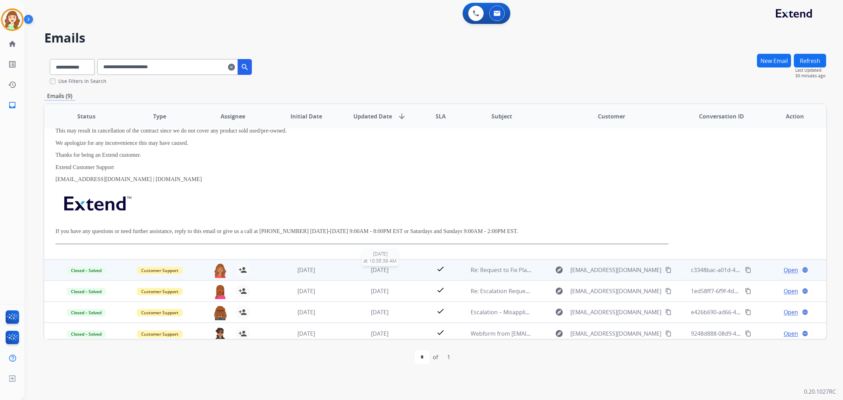
click at [394, 266] on div "[DATE]" at bounding box center [380, 270] width 62 height 8
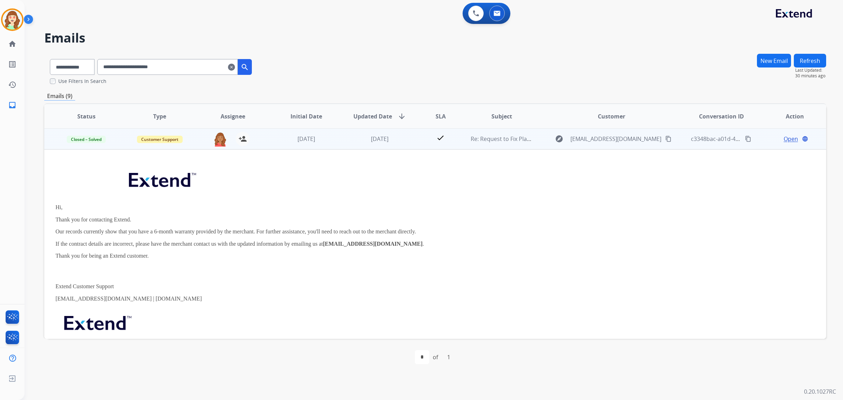
scroll to position [105, 0]
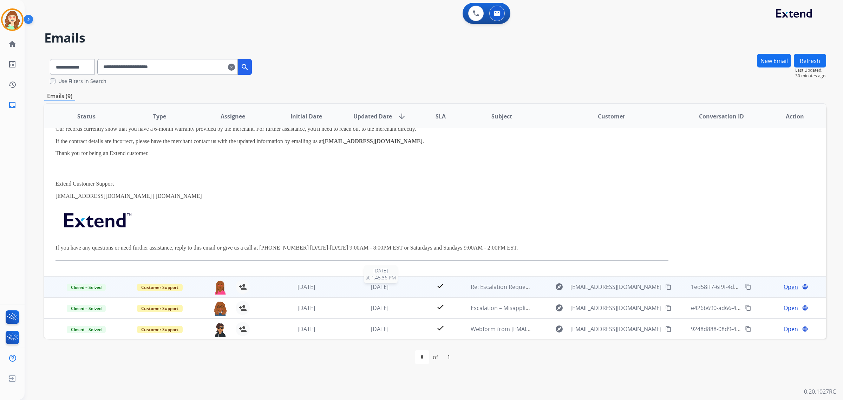
click at [384, 283] on span "[DATE]" at bounding box center [380, 287] width 18 height 8
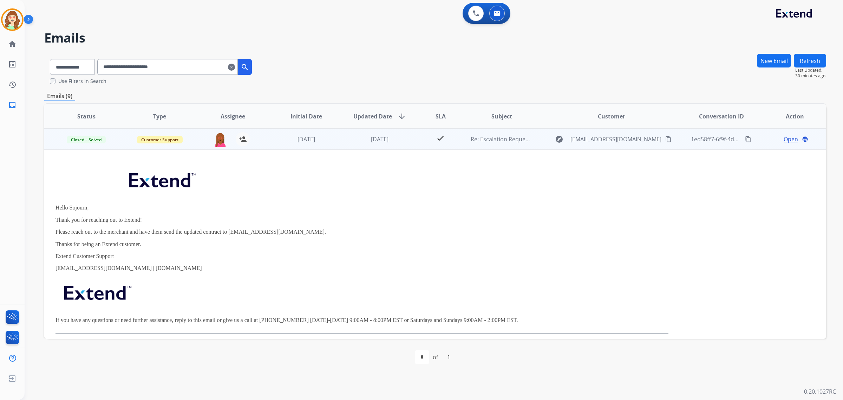
scroll to position [0, 0]
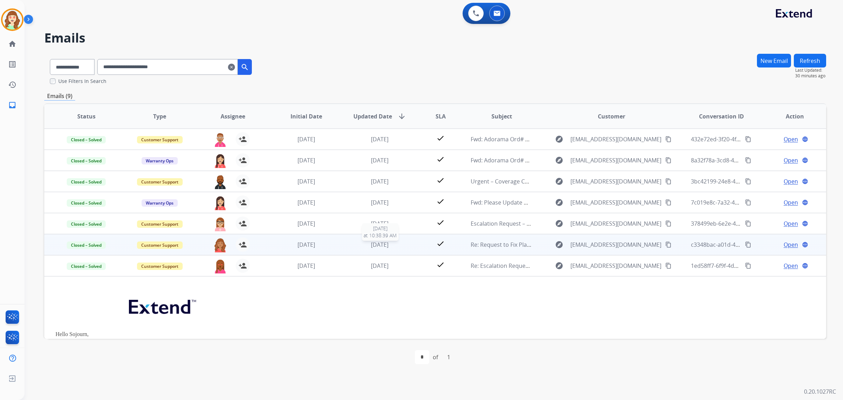
click at [378, 245] on span "[DATE]" at bounding box center [380, 245] width 18 height 8
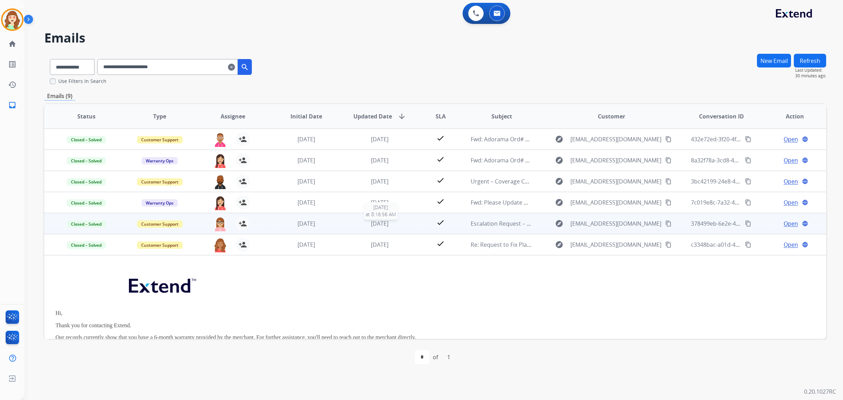
click at [384, 226] on span "[DATE]" at bounding box center [380, 224] width 18 height 8
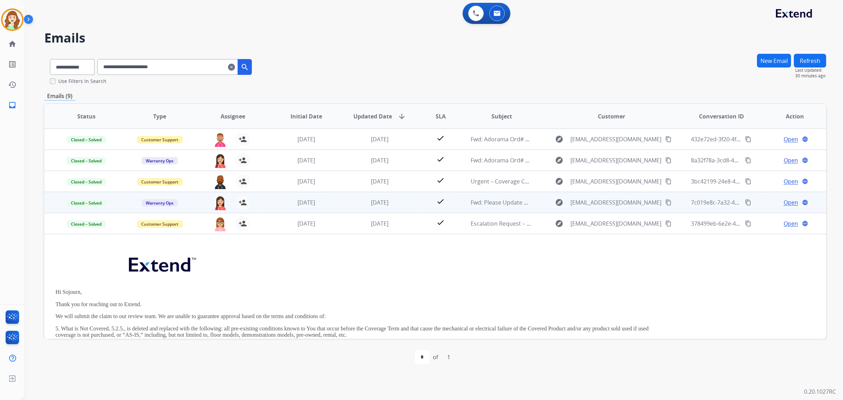
click at [370, 208] on td "[DATE]" at bounding box center [374, 202] width 73 height 21
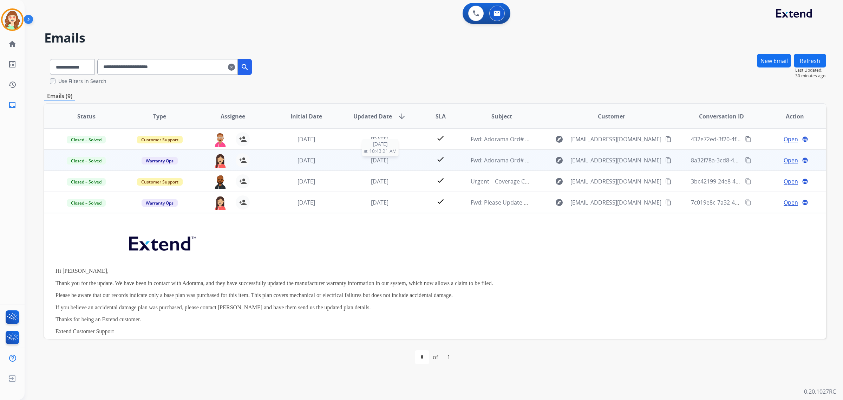
click at [382, 161] on span "[DATE]" at bounding box center [380, 160] width 18 height 8
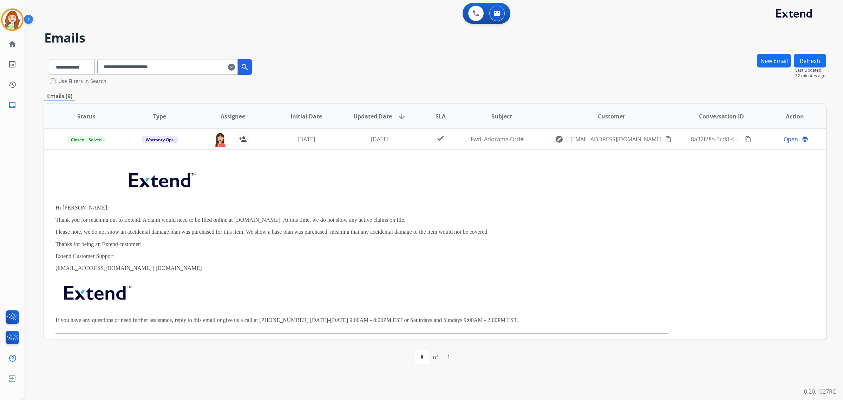
click at [235, 63] on mat-icon "clear" at bounding box center [231, 67] width 7 height 8
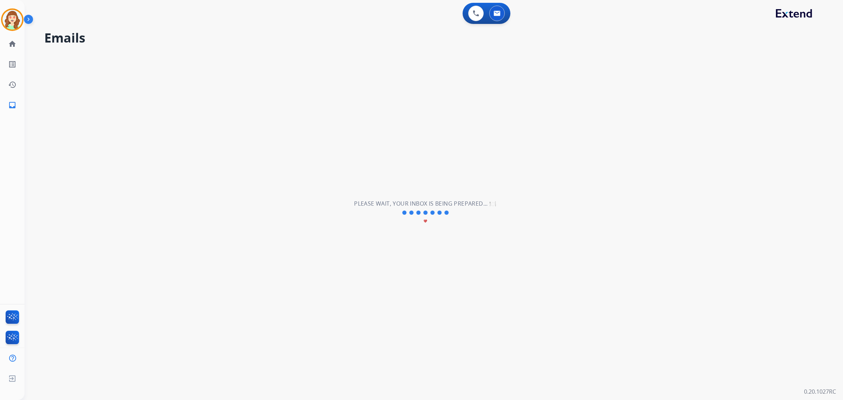
select select "**********"
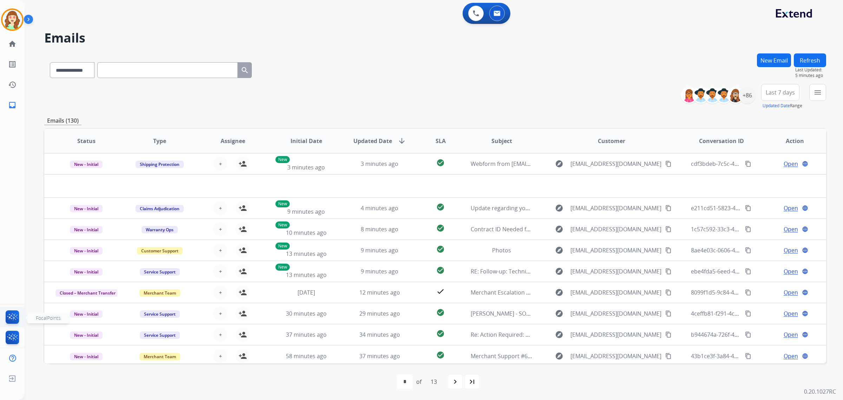
click at [14, 314] on img at bounding box center [12, 318] width 17 height 16
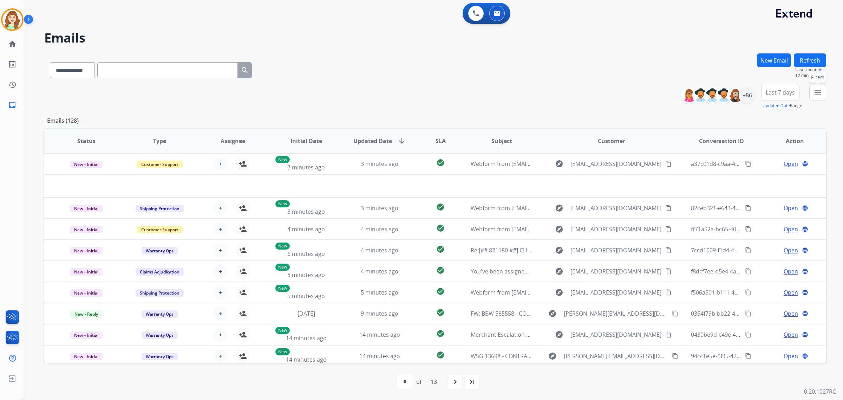
click at [816, 91] on mat-icon "menu" at bounding box center [818, 92] width 8 height 8
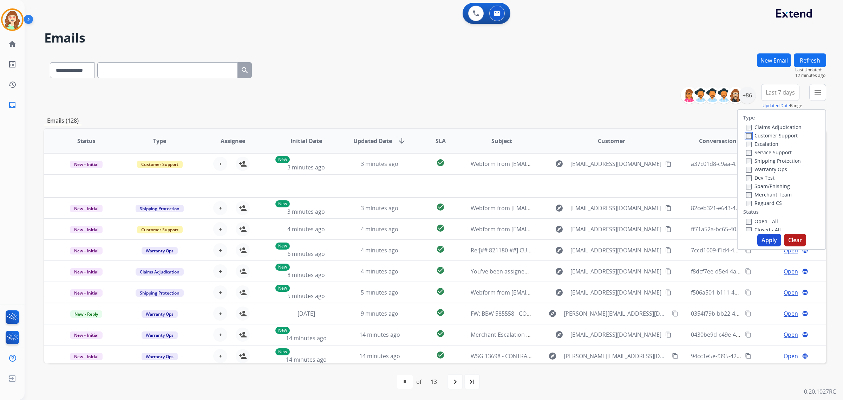
click at [747, 141] on div "Claims Adjudication Customer Support Escalation Service Support Shipping Protec…" at bounding box center [772, 165] width 58 height 84
click at [748, 162] on label "Shipping Protection" at bounding box center [773, 160] width 55 height 7
click at [762, 239] on button "Apply" at bounding box center [770, 240] width 24 height 13
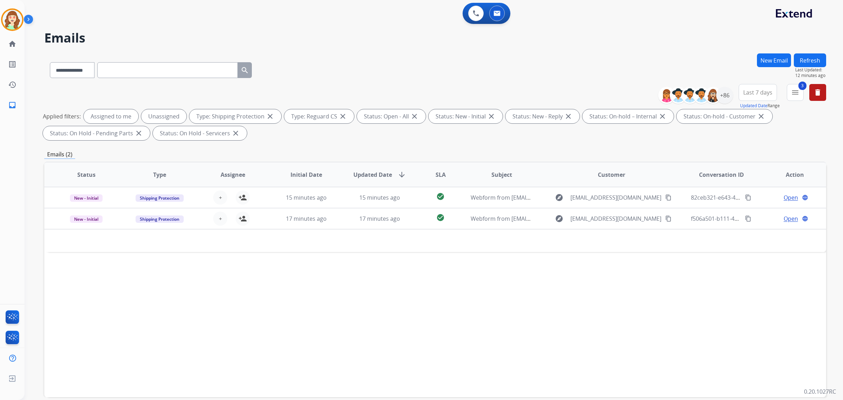
scroll to position [0, 0]
click at [722, 94] on div "+86" at bounding box center [724, 95] width 17 height 17
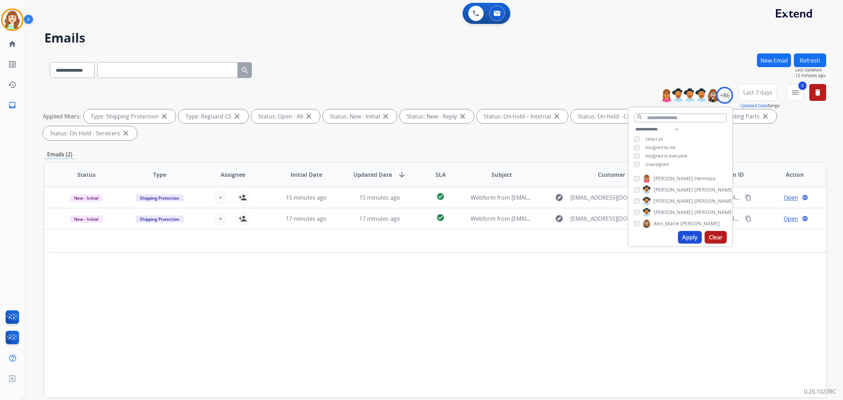
drag, startPoint x: 751, startPoint y: 92, endPoint x: 752, endPoint y: 136, distance: 43.9
click at [751, 91] on span "Last 7 days" at bounding box center [757, 92] width 29 height 3
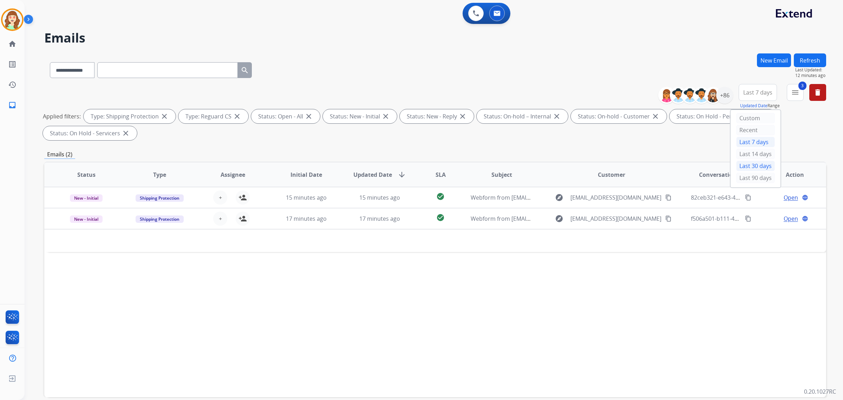
click at [751, 166] on div "Last 30 days" at bounding box center [755, 166] width 39 height 11
click at [725, 98] on div "+86" at bounding box center [724, 95] width 17 height 17
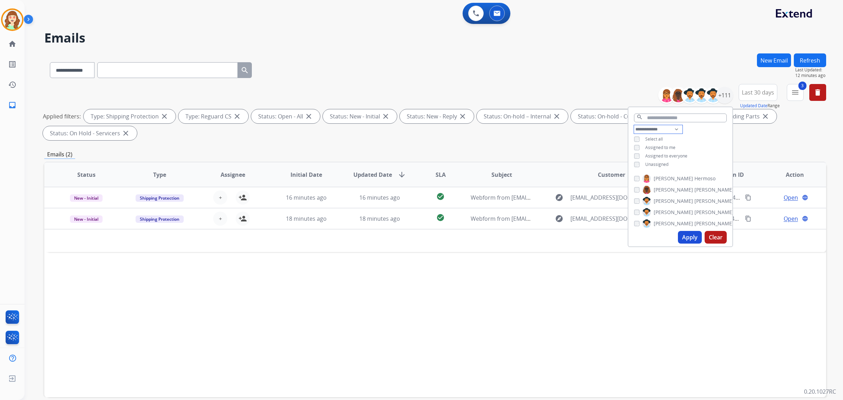
click at [657, 127] on select "**********" at bounding box center [658, 129] width 48 height 8
select select "**********"
click at [634, 125] on select "**********" at bounding box center [658, 129] width 48 height 8
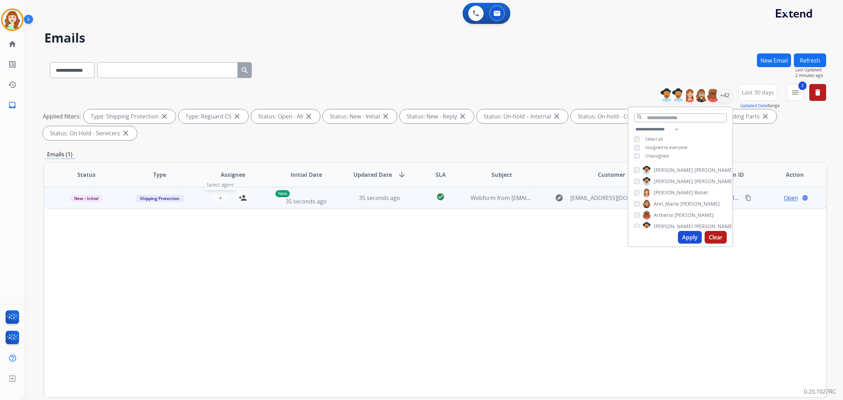
click at [221, 196] on button "+ Select agent" at bounding box center [220, 198] width 14 height 14
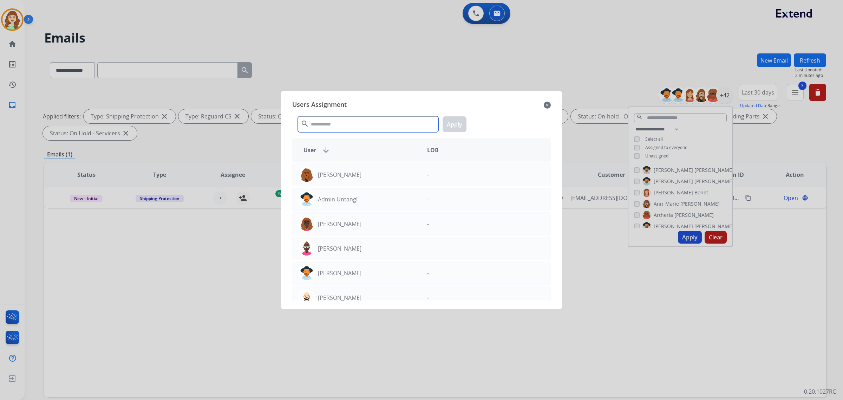
click at [336, 118] on input "text" at bounding box center [368, 124] width 141 height 16
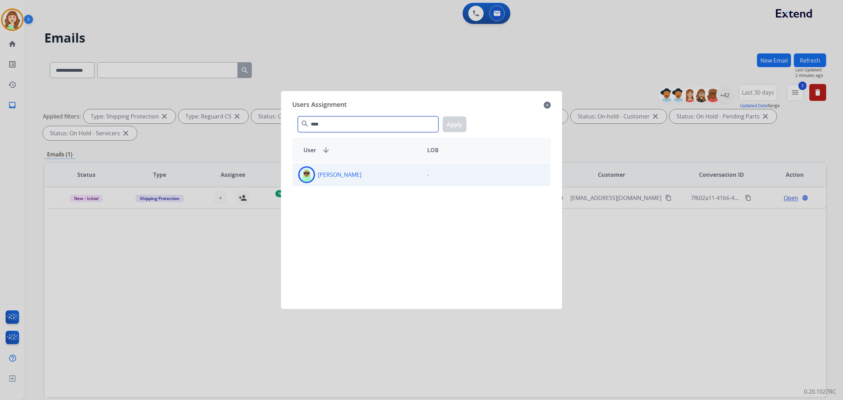
type input "****"
drag, startPoint x: 356, startPoint y: 178, endPoint x: 454, endPoint y: 141, distance: 105.5
click at [359, 176] on div "[PERSON_NAME]" at bounding box center [357, 174] width 129 height 17
click at [454, 126] on button "Apply" at bounding box center [455, 124] width 24 height 16
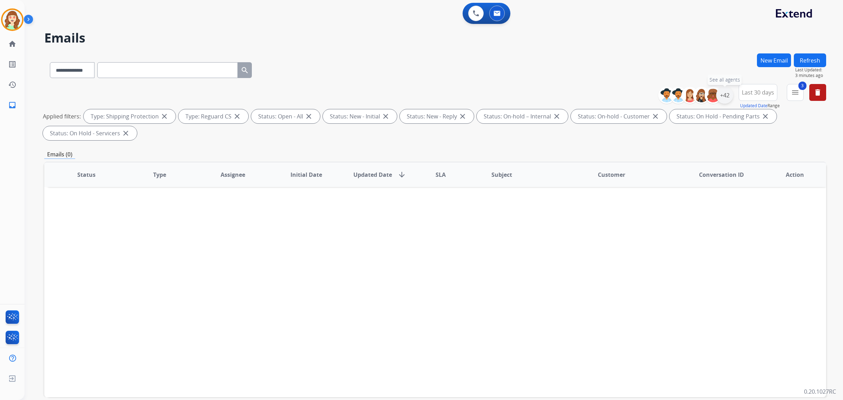
click at [731, 95] on div "+42" at bounding box center [724, 95] width 17 height 17
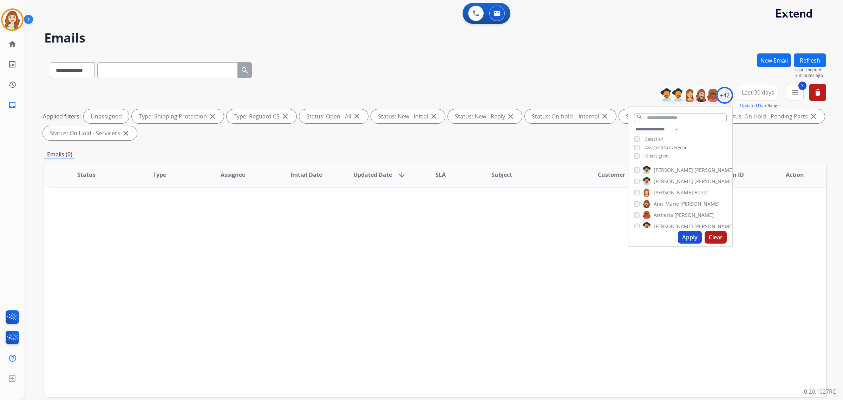
click at [689, 242] on button "Apply" at bounding box center [690, 237] width 24 height 13
click at [554, 79] on div "**********" at bounding box center [435, 68] width 782 height 31
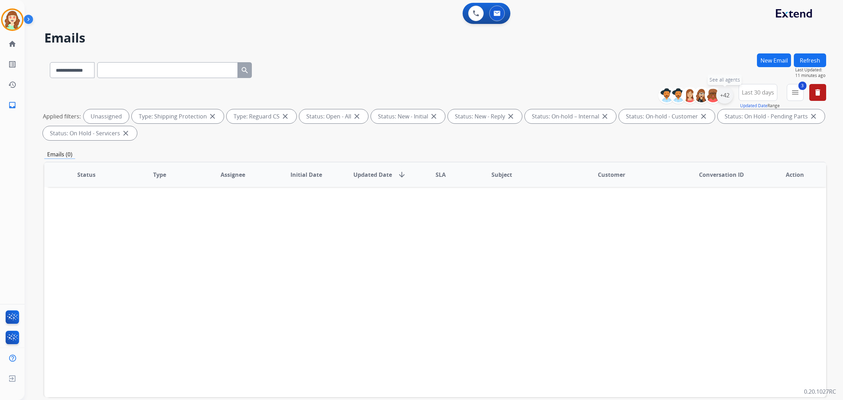
click at [721, 94] on div "+42" at bounding box center [724, 95] width 17 height 17
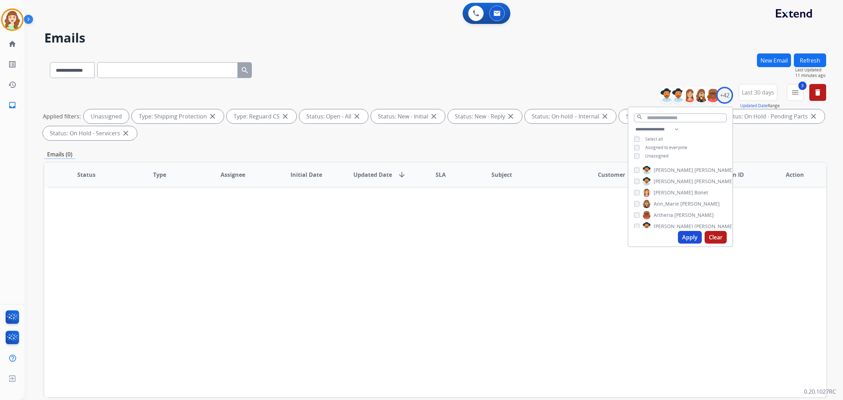
click at [686, 235] on button "Apply" at bounding box center [690, 237] width 24 height 13
